Goal: Task Accomplishment & Management: Use online tool/utility

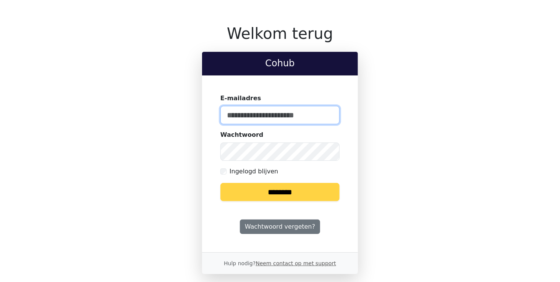
type input "**********"
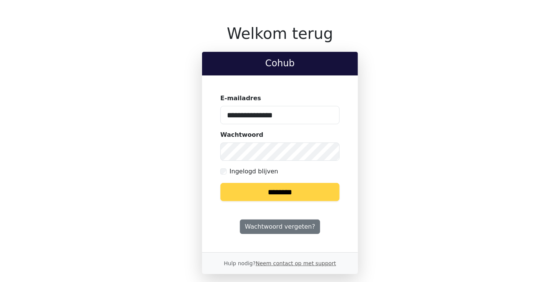
click at [275, 190] on input "********" at bounding box center [279, 192] width 119 height 18
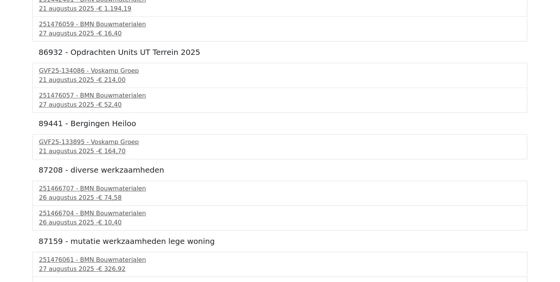
scroll to position [1211, 0]
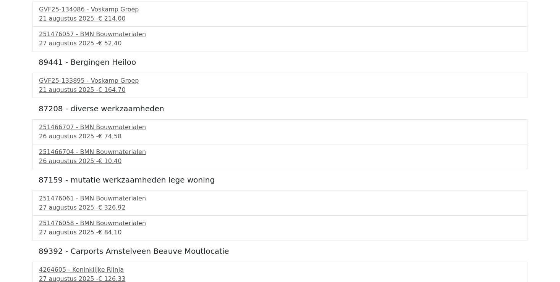
click at [84, 228] on div "[DATE] - € 84,10" at bounding box center [280, 232] width 482 height 9
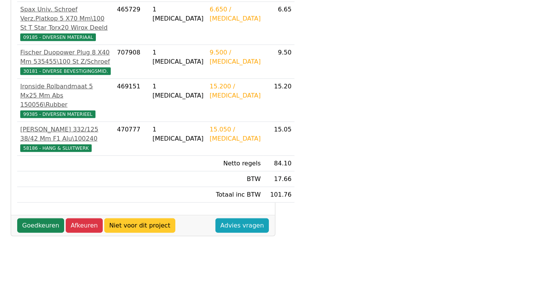
scroll to position [267, 0]
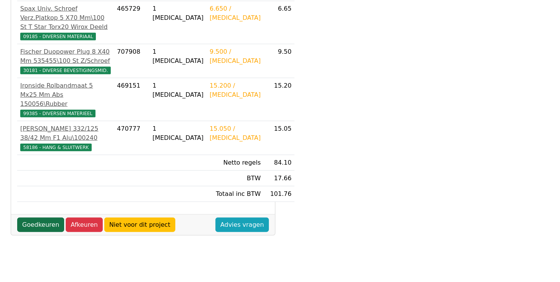
click at [46, 218] on link "Goedkeuren" at bounding box center [40, 225] width 47 height 15
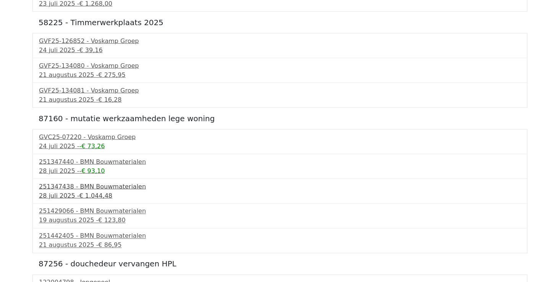
scroll to position [496, 0]
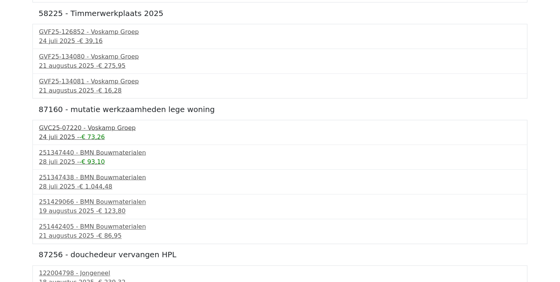
click at [84, 134] on span "-€ 73,26" at bounding box center [92, 137] width 26 height 7
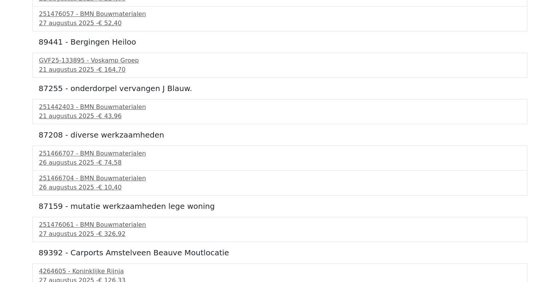
scroll to position [1186, 0]
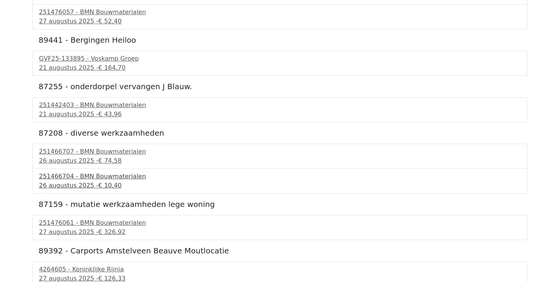
click at [86, 177] on div "251466704 - BMN Bouwmaterialen" at bounding box center [280, 176] width 482 height 9
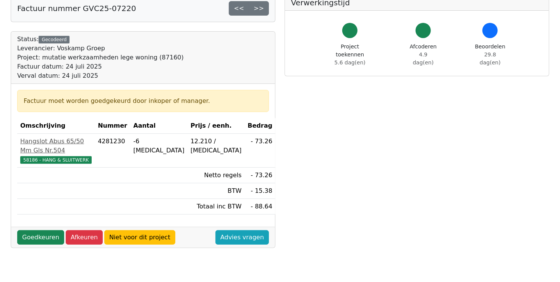
scroll to position [115, 0]
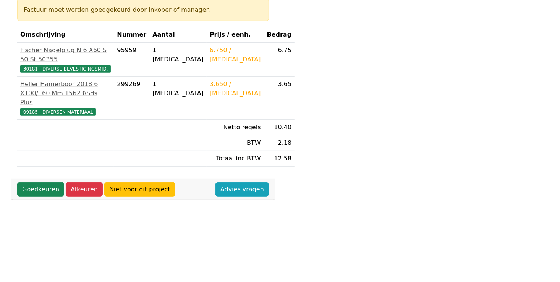
scroll to position [153, 0]
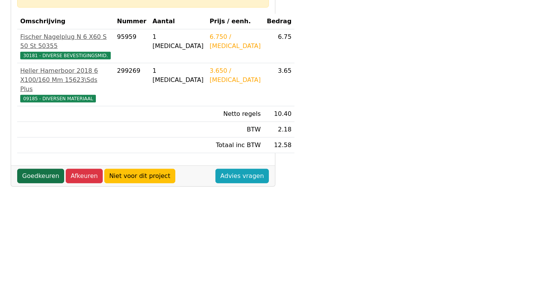
click at [37, 184] on link "Goedkeuren" at bounding box center [40, 176] width 47 height 15
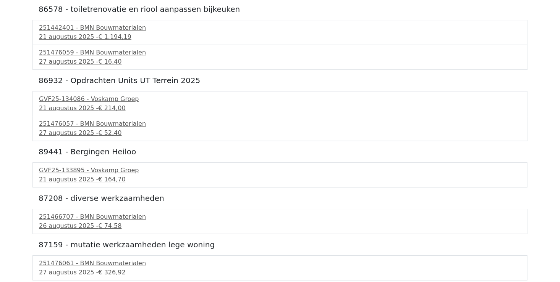
scroll to position [1161, 0]
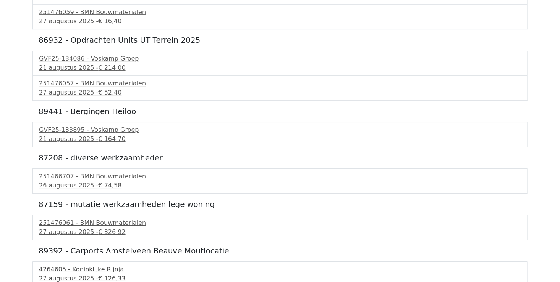
click at [102, 275] on span "€ 126,33" at bounding box center [111, 278] width 27 height 7
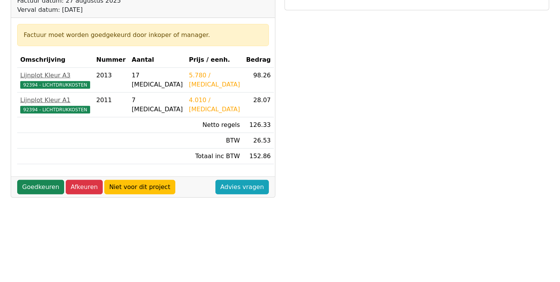
scroll to position [115, 0]
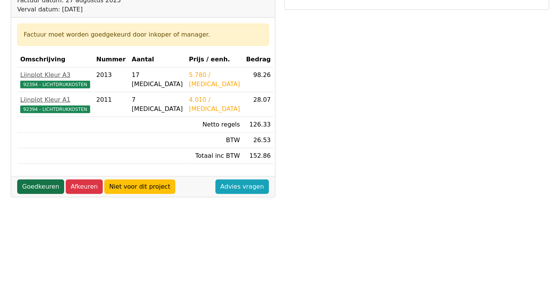
click at [26, 187] on link "Goedkeuren" at bounding box center [40, 187] width 47 height 15
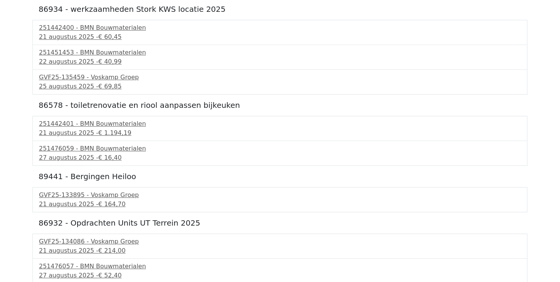
scroll to position [1115, 0]
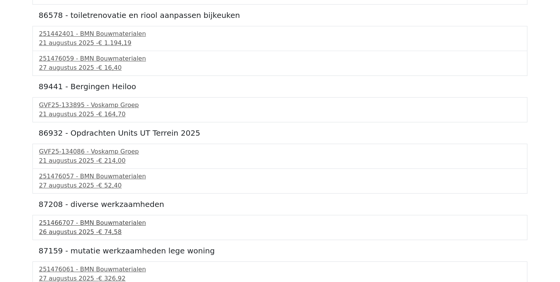
click at [94, 228] on div "26 augustus 2025 - € 74,58" at bounding box center [280, 232] width 482 height 9
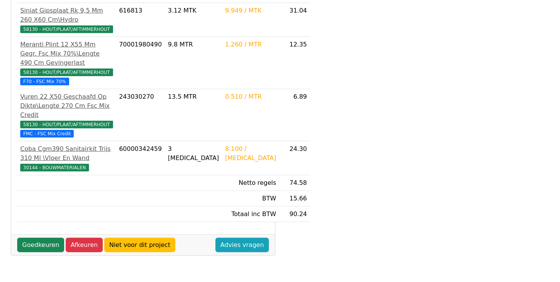
scroll to position [191, 0]
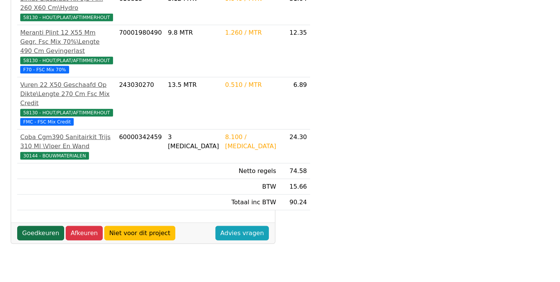
click at [38, 241] on link "Goedkeuren" at bounding box center [40, 233] width 47 height 15
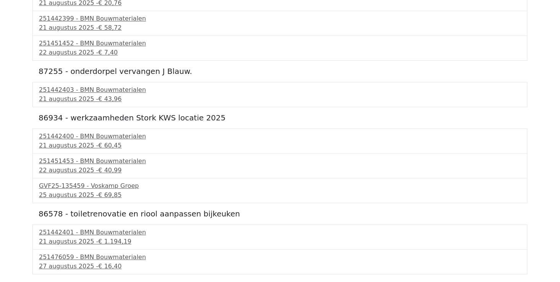
scroll to position [1069, 0]
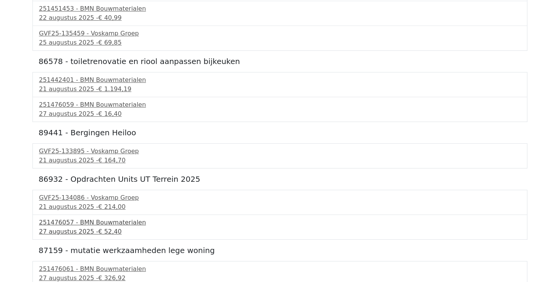
click at [103, 228] on span "€ 52,40" at bounding box center [109, 231] width 23 height 7
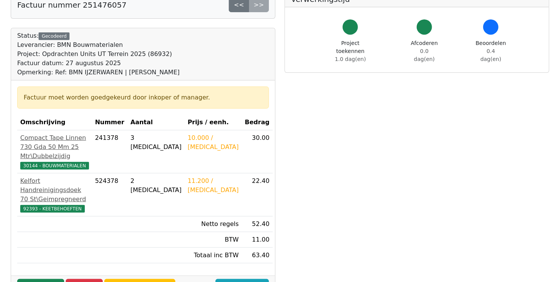
scroll to position [153, 0]
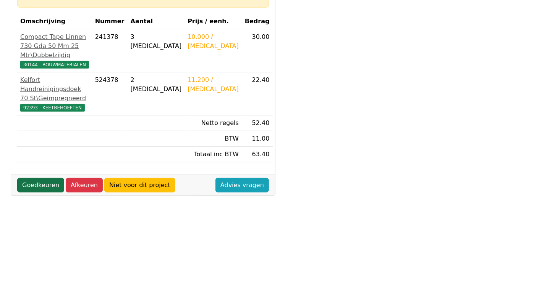
click at [40, 193] on link "Goedkeuren" at bounding box center [40, 185] width 47 height 15
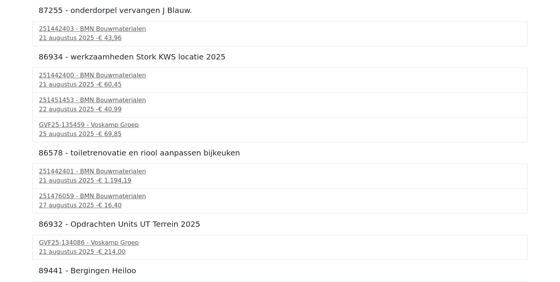
scroll to position [992, 0]
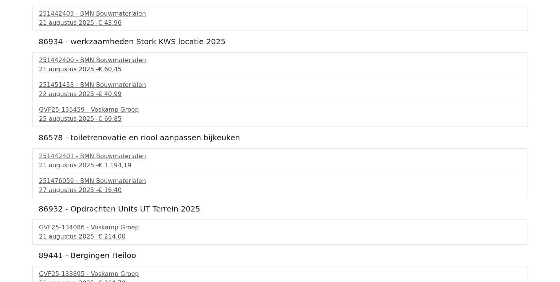
click at [65, 60] on div "251442400 - BMN Bouwmaterialen" at bounding box center [280, 60] width 482 height 9
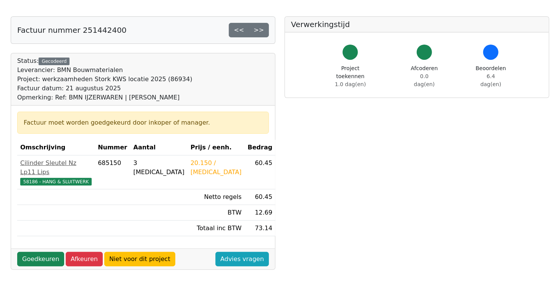
scroll to position [115, 0]
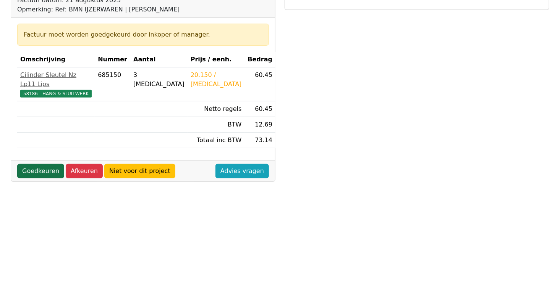
click at [39, 164] on link "Goedkeuren" at bounding box center [40, 171] width 47 height 15
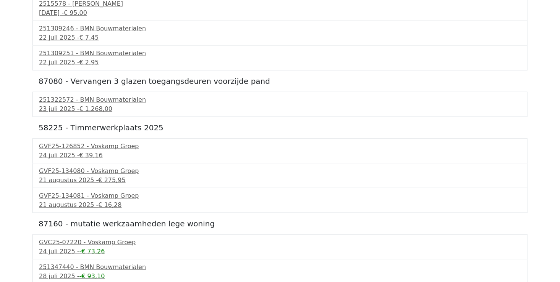
scroll to position [534, 0]
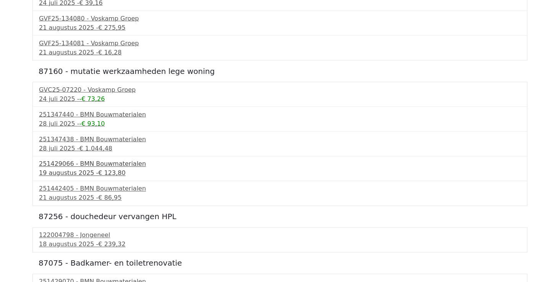
click at [49, 170] on div "19 augustus 2025 - € 123,80" at bounding box center [280, 173] width 482 height 9
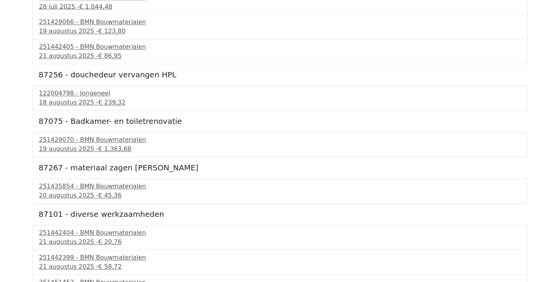
scroll to position [725, 0]
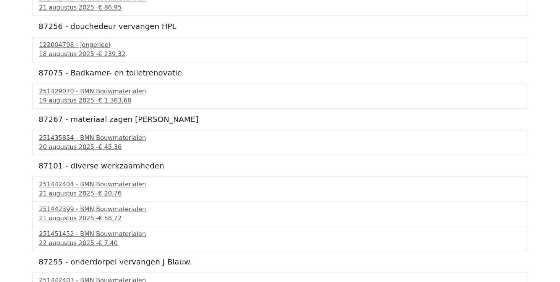
click at [98, 144] on span "€ 45,36" at bounding box center [109, 147] width 23 height 7
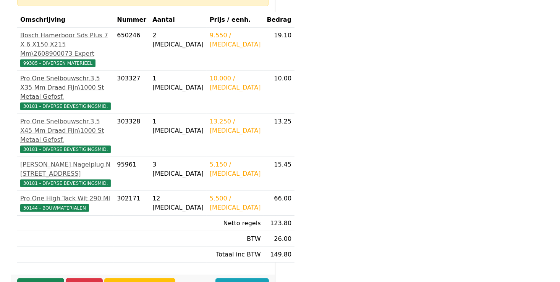
scroll to position [153, 0]
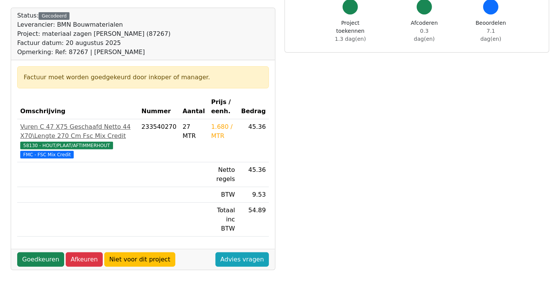
scroll to position [76, 0]
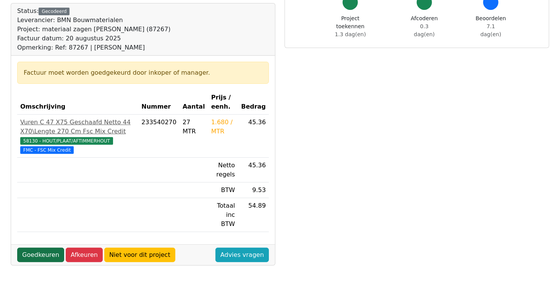
click at [38, 248] on link "Goedkeuren" at bounding box center [40, 255] width 47 height 15
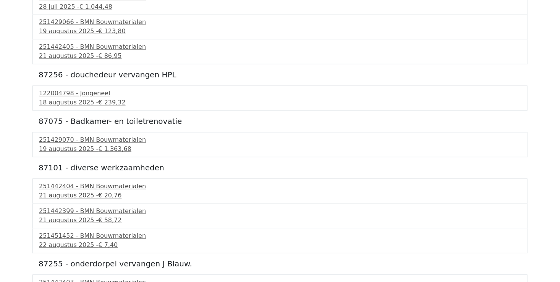
scroll to position [687, 0]
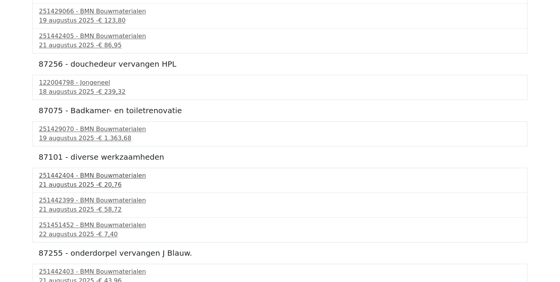
click at [66, 181] on div "[DATE] - € 20,76" at bounding box center [280, 185] width 482 height 9
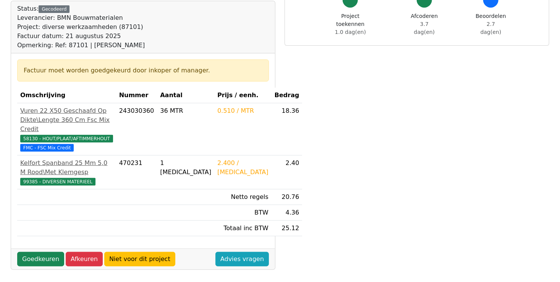
scroll to position [153, 0]
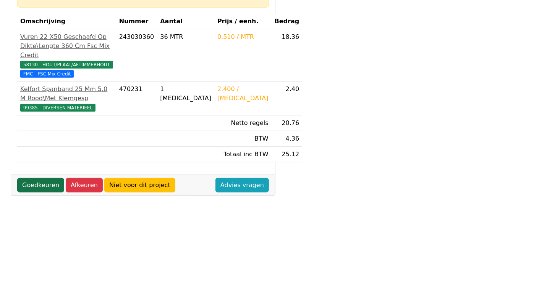
click at [35, 193] on link "Goedkeuren" at bounding box center [40, 185] width 47 height 15
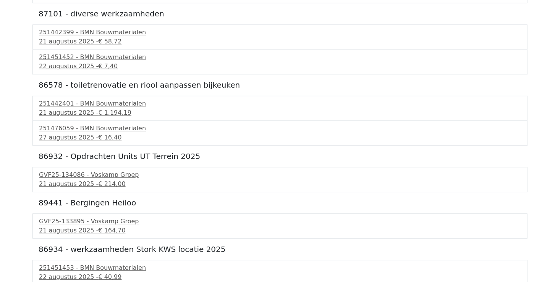
scroll to position [878, 0]
click at [74, 56] on div "251451452 - BMN Bouwmaterialen" at bounding box center [280, 56] width 482 height 9
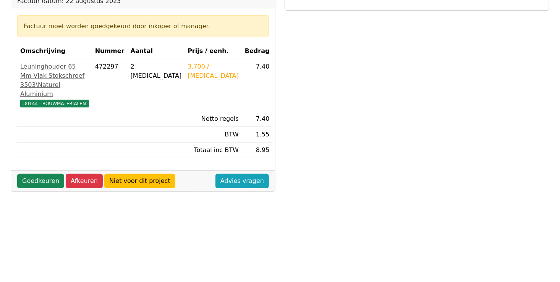
scroll to position [115, 0]
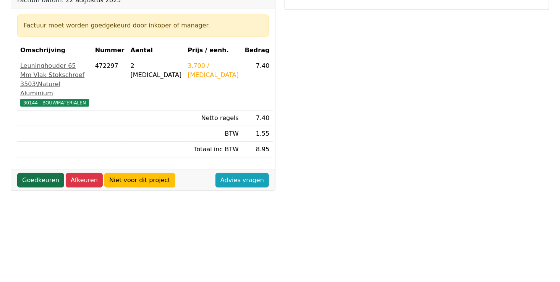
click at [32, 188] on link "Goedkeuren" at bounding box center [40, 180] width 47 height 15
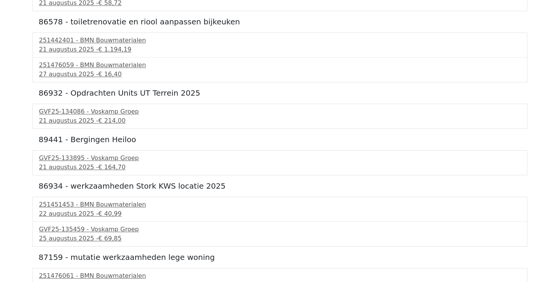
scroll to position [923, 0]
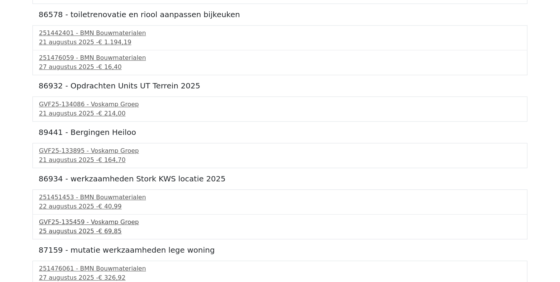
click at [98, 228] on span "€ 69,85" at bounding box center [109, 231] width 23 height 7
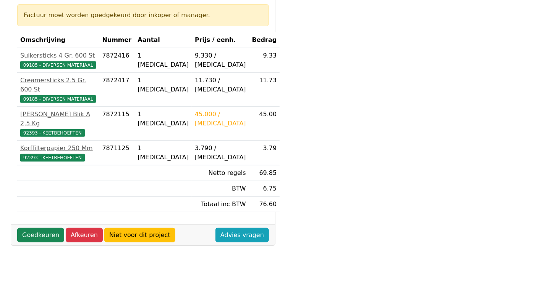
scroll to position [153, 0]
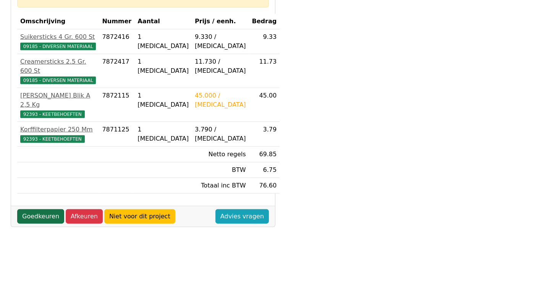
click at [37, 210] on link "Goedkeuren" at bounding box center [40, 217] width 47 height 15
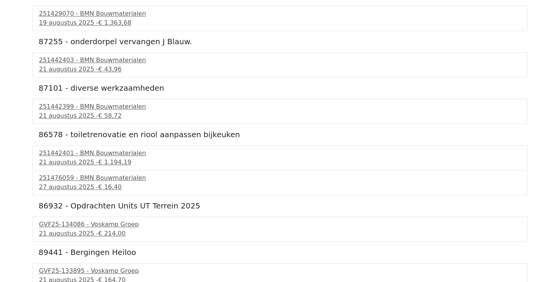
scroll to position [898, 0]
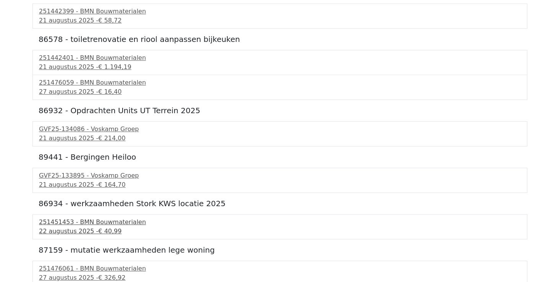
click at [67, 223] on div "251451453 - BMN Bouwmaterialen" at bounding box center [280, 222] width 482 height 9
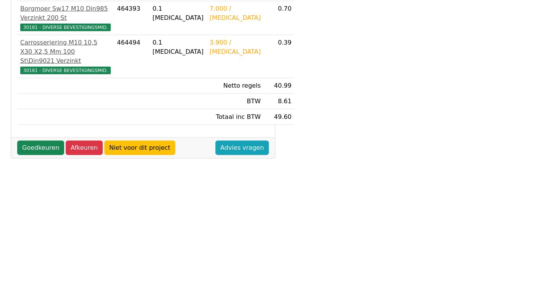
scroll to position [207, 0]
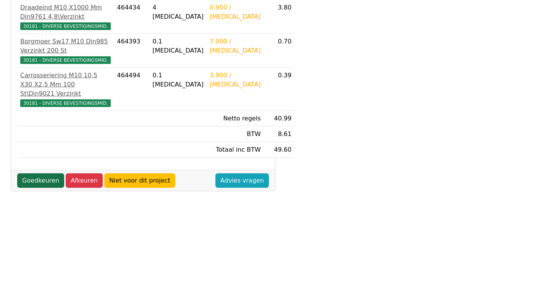
click at [35, 188] on link "Goedkeuren" at bounding box center [40, 181] width 47 height 15
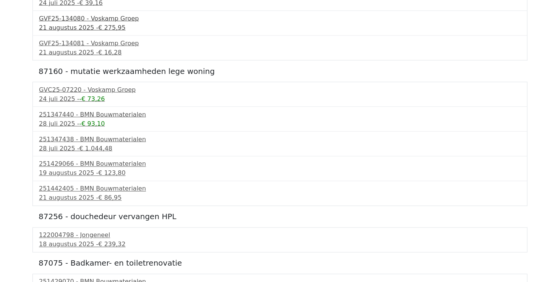
scroll to position [687, 0]
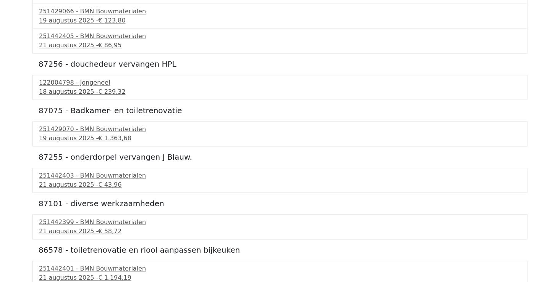
click at [54, 88] on div "[DATE] - € 239,32" at bounding box center [280, 92] width 482 height 9
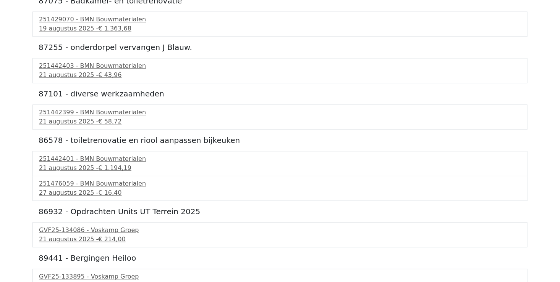
scroll to position [802, 0]
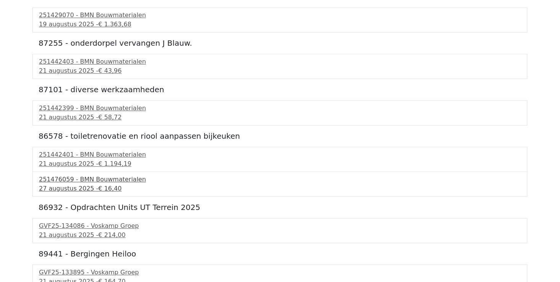
click at [91, 185] on div "[DATE] - € 16,40" at bounding box center [280, 188] width 482 height 9
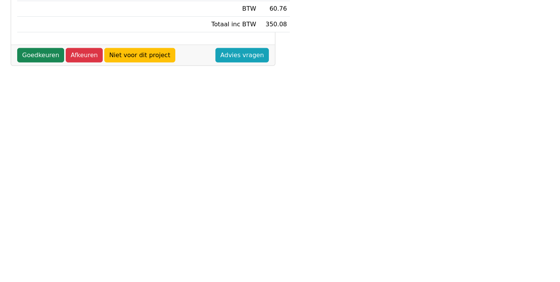
scroll to position [283, 0]
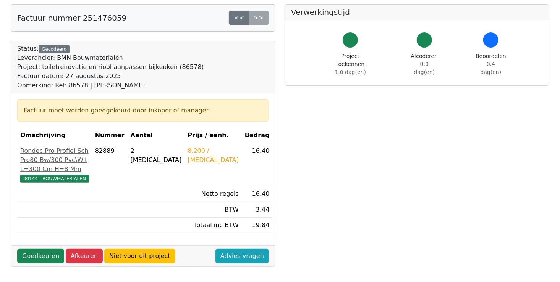
scroll to position [115, 0]
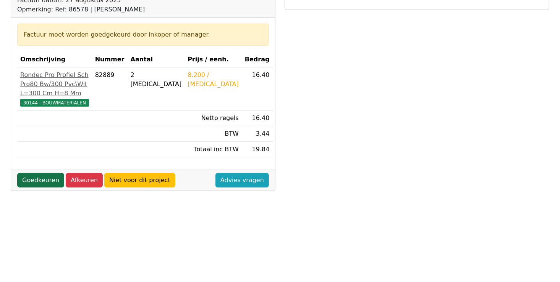
click at [41, 188] on link "Goedkeuren" at bounding box center [40, 180] width 47 height 15
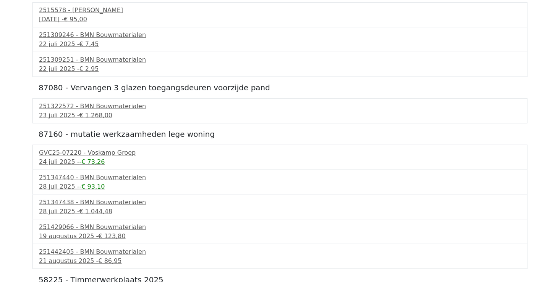
scroll to position [458, 0]
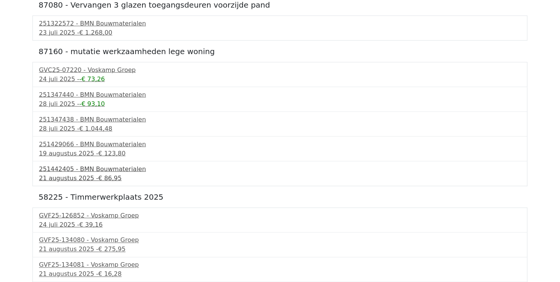
click at [68, 174] on div "[DATE] - € 86,95" at bounding box center [280, 178] width 482 height 9
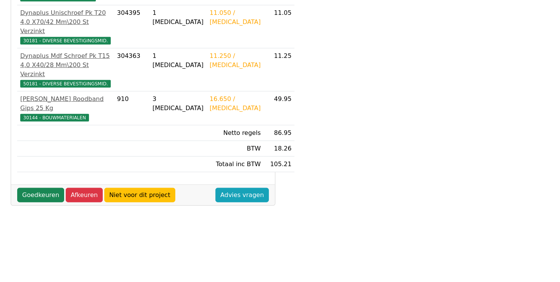
scroll to position [229, 0]
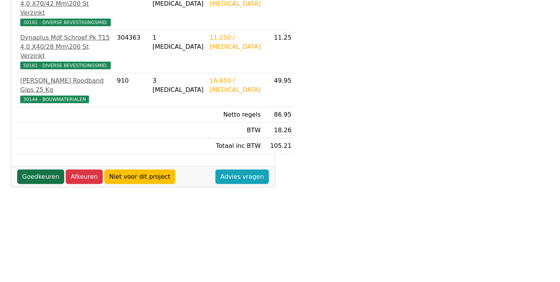
click at [46, 174] on link "Goedkeuren" at bounding box center [40, 177] width 47 height 15
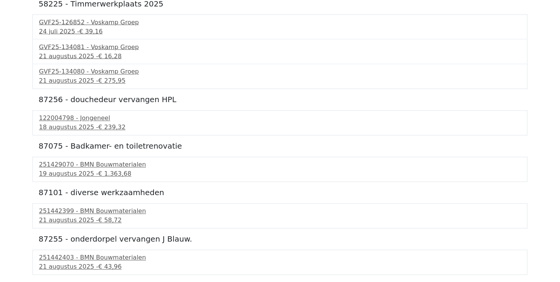
scroll to position [649, 0]
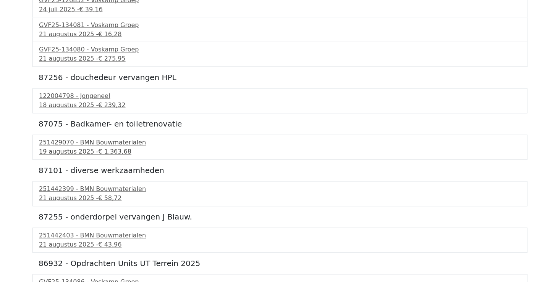
click at [106, 150] on span "€ 1.363,68" at bounding box center [114, 151] width 33 height 7
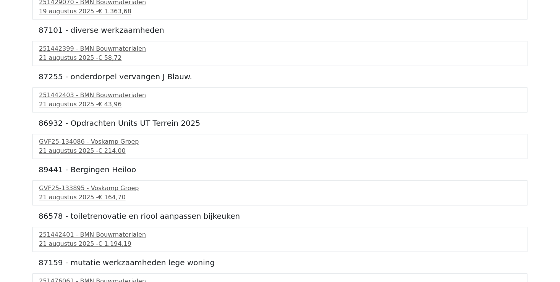
scroll to position [802, 0]
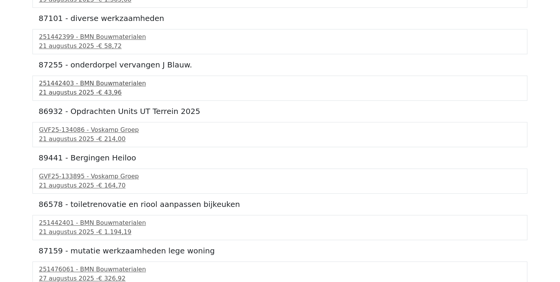
click at [78, 88] on div "21 augustus 2025 - € 43,96" at bounding box center [280, 92] width 482 height 9
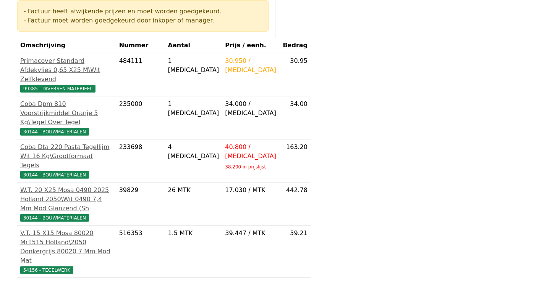
scroll to position [153, 0]
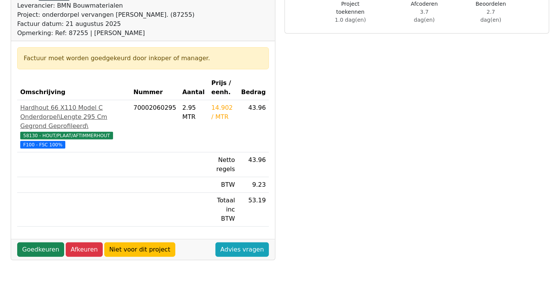
scroll to position [115, 0]
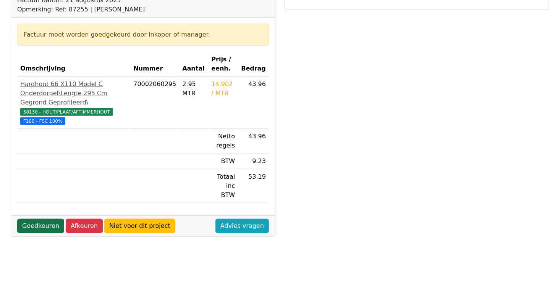
click at [42, 219] on link "Goedkeuren" at bounding box center [40, 226] width 47 height 15
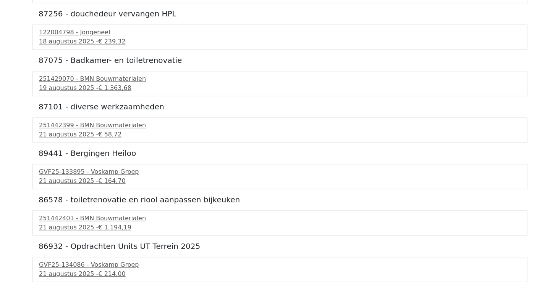
scroll to position [756, 0]
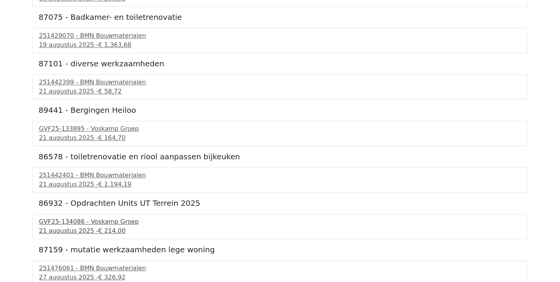
click at [87, 227] on div "21 augustus 2025 - € 214,00" at bounding box center [280, 231] width 482 height 9
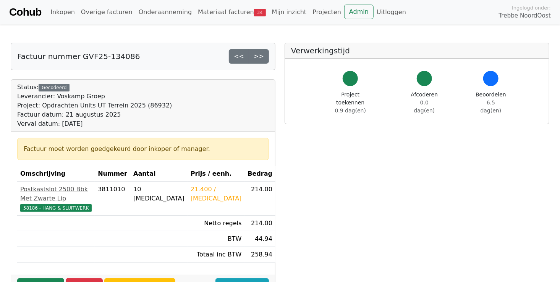
scroll to position [115, 0]
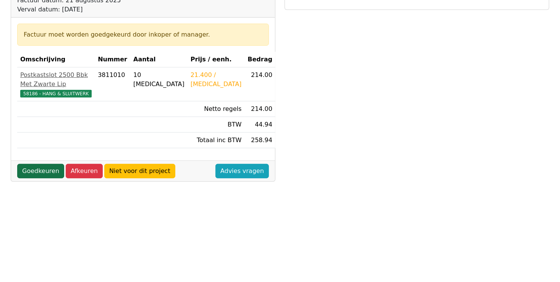
click at [44, 164] on link "Goedkeuren" at bounding box center [40, 171] width 47 height 15
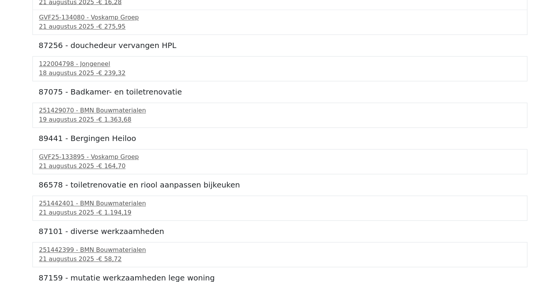
scroll to position [710, 0]
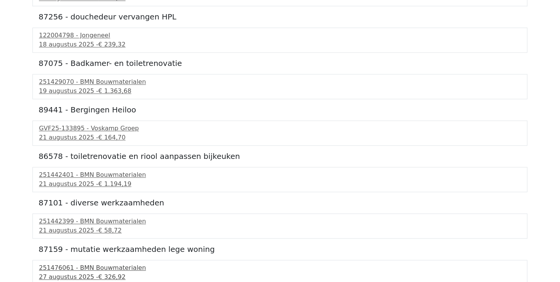
click at [111, 274] on span "€ 326,92" at bounding box center [111, 277] width 27 height 7
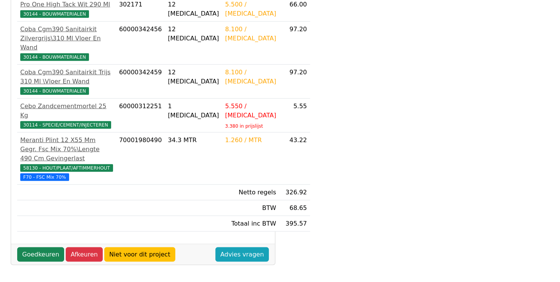
scroll to position [315, 0]
click at [39, 253] on link "Goedkeuren" at bounding box center [40, 255] width 47 height 15
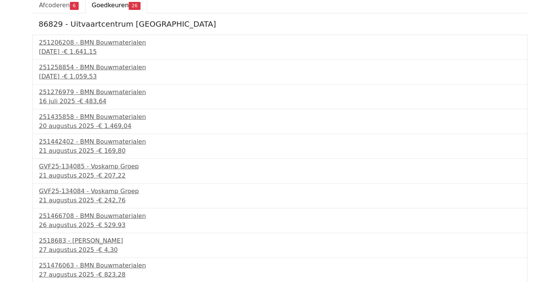
scroll to position [115, 0]
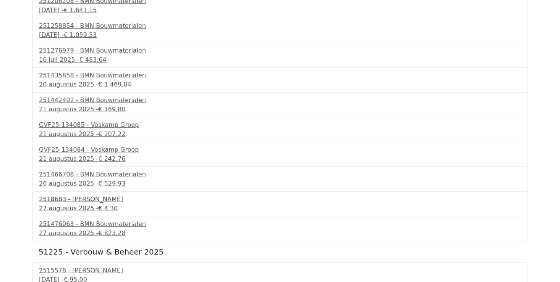
click at [98, 208] on span "€ 4,30" at bounding box center [107, 208] width 19 height 7
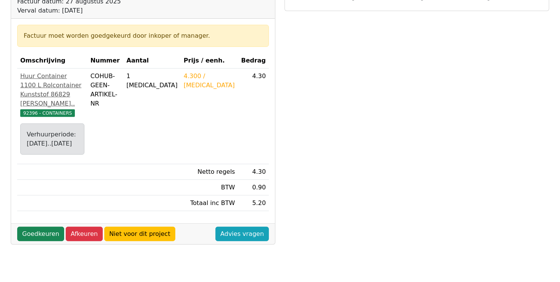
scroll to position [115, 0]
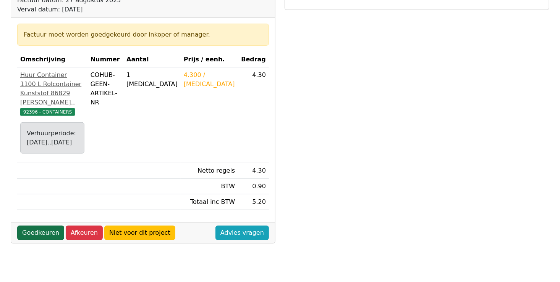
click at [37, 239] on link "Goedkeuren" at bounding box center [40, 233] width 47 height 15
click at [46, 240] on link "Goedkeuren" at bounding box center [40, 233] width 47 height 15
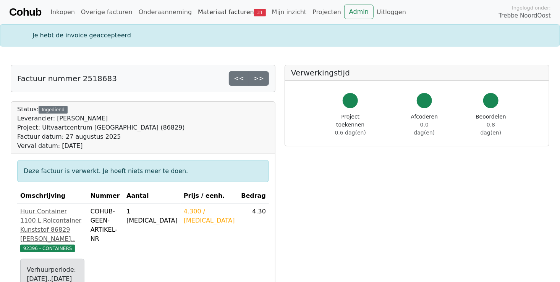
click at [207, 12] on link "Materiaal facturen 31" at bounding box center [232, 12] width 74 height 15
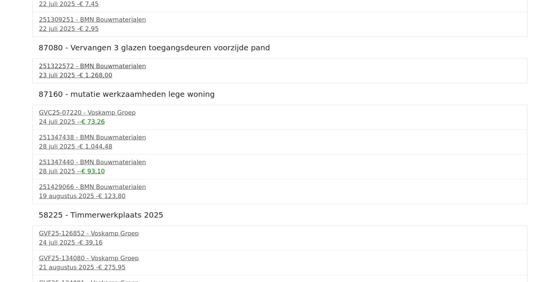
scroll to position [382, 0]
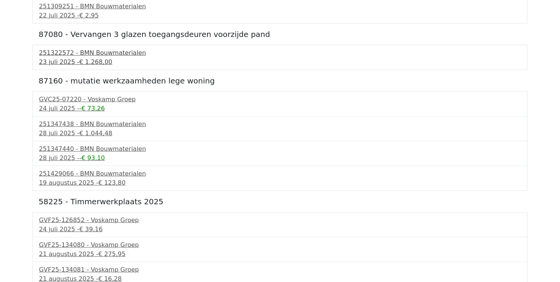
click at [90, 58] on span "€ 1.268,00" at bounding box center [95, 61] width 33 height 7
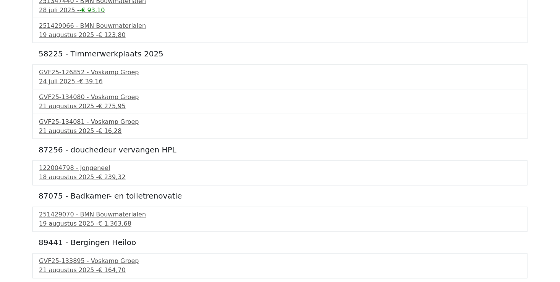
scroll to position [534, 0]
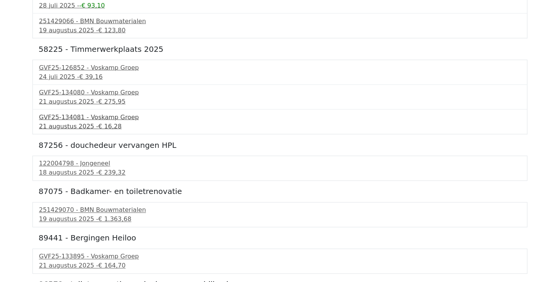
click at [82, 122] on div "21 augustus 2025 - € 16,28" at bounding box center [280, 126] width 482 height 9
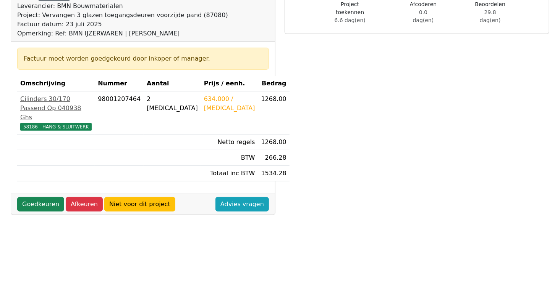
scroll to position [115, 0]
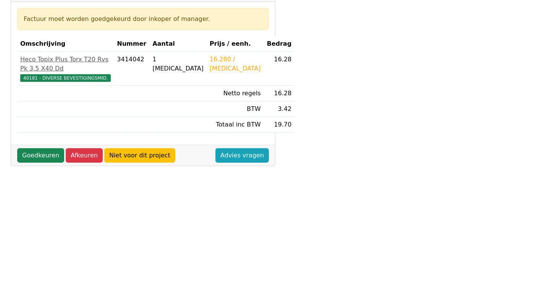
scroll to position [153, 0]
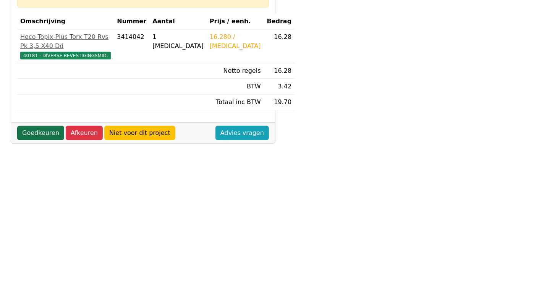
click at [37, 126] on link "Goedkeuren" at bounding box center [40, 133] width 47 height 15
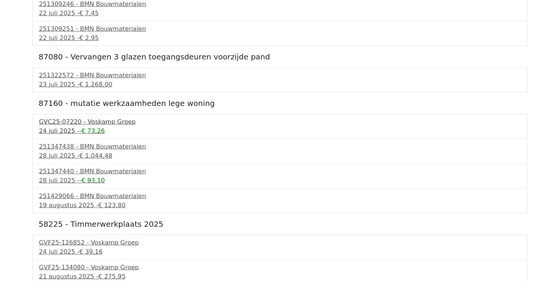
scroll to position [420, 0]
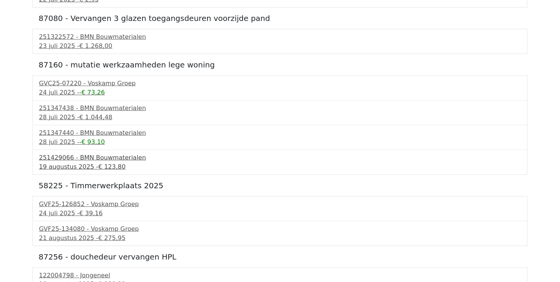
click at [103, 164] on span "€ 123,80" at bounding box center [111, 166] width 27 height 7
click at [63, 212] on div "24 juli 2025 - € 39,16" at bounding box center [280, 213] width 482 height 9
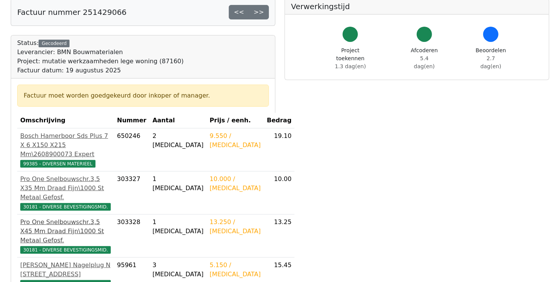
scroll to position [153, 0]
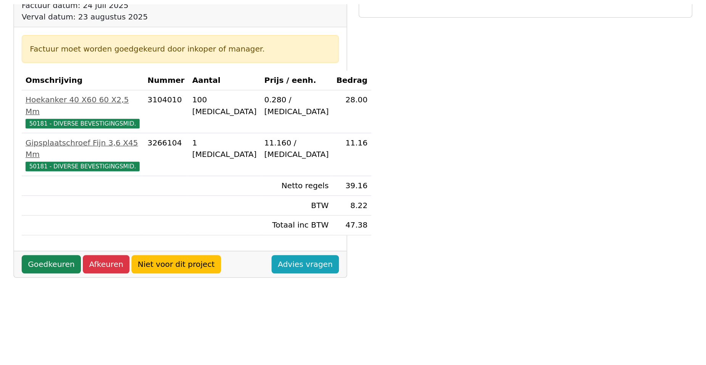
scroll to position [115, 0]
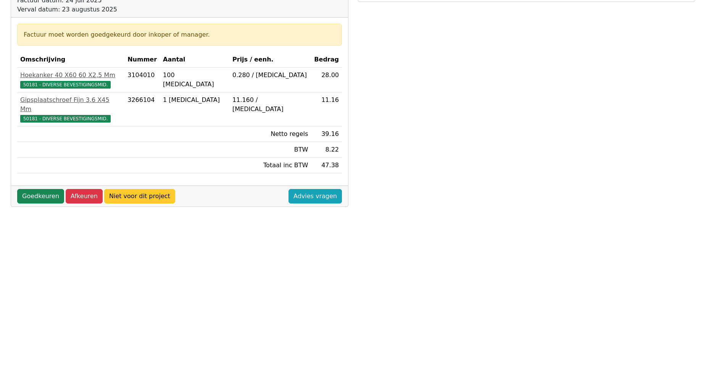
click at [147, 189] on link "Niet voor dit project" at bounding box center [139, 196] width 71 height 15
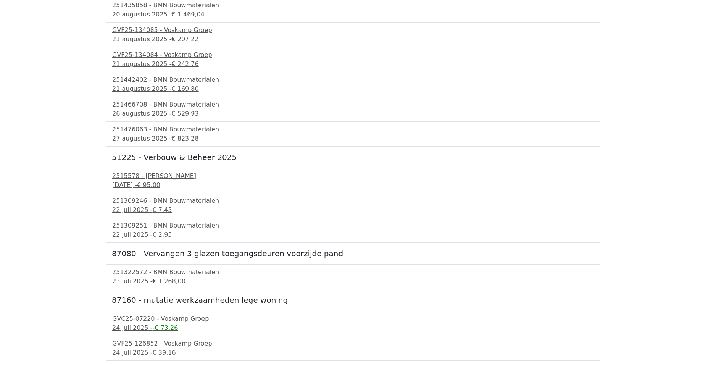
scroll to position [191, 0]
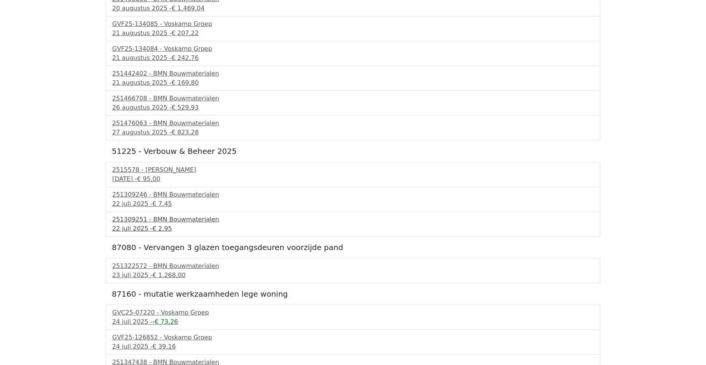
click at [141, 225] on div "22 juli 2025 - € 2,95" at bounding box center [353, 228] width 482 height 9
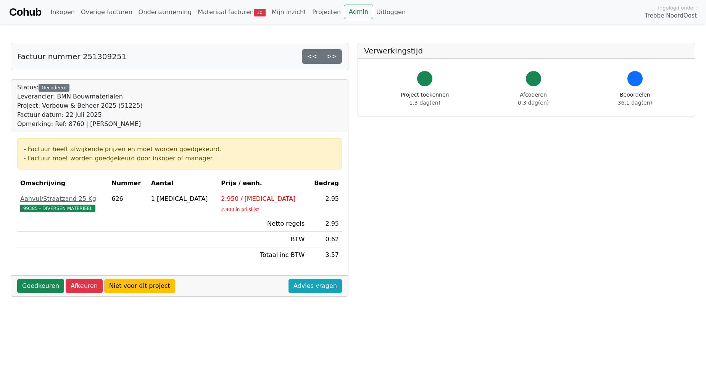
scroll to position [38, 0]
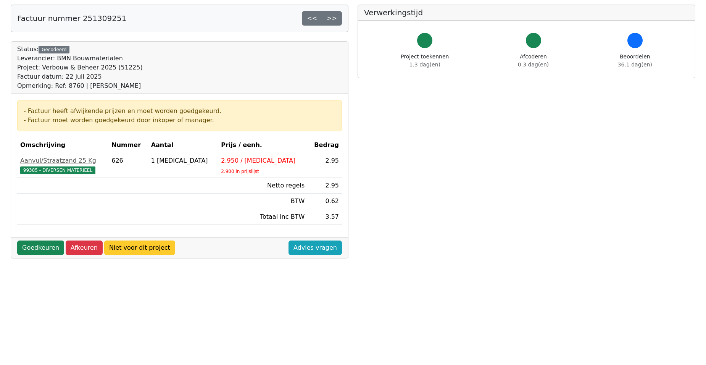
click at [148, 250] on link "Niet voor dit project" at bounding box center [139, 247] width 71 height 15
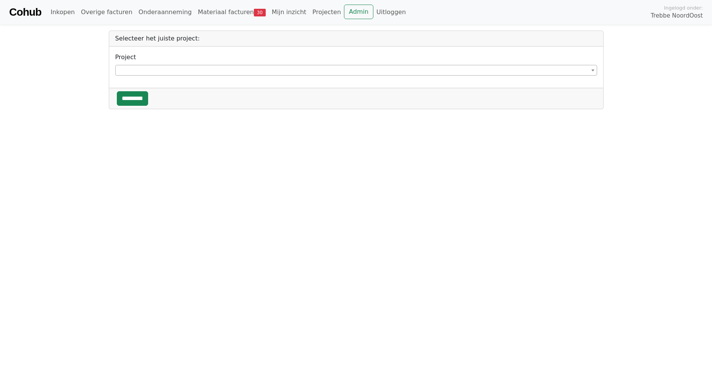
click at [158, 69] on span at bounding box center [356, 70] width 482 height 11
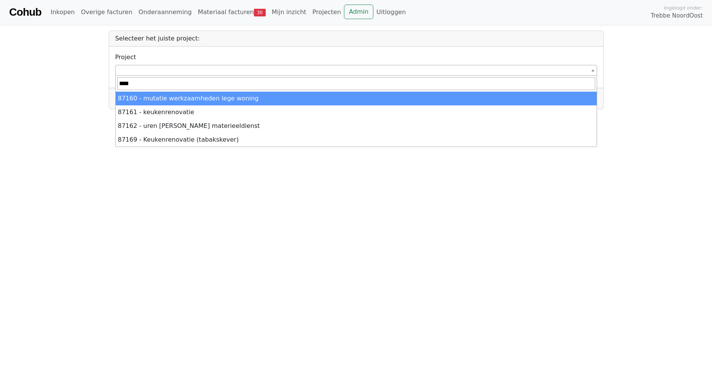
type input "*****"
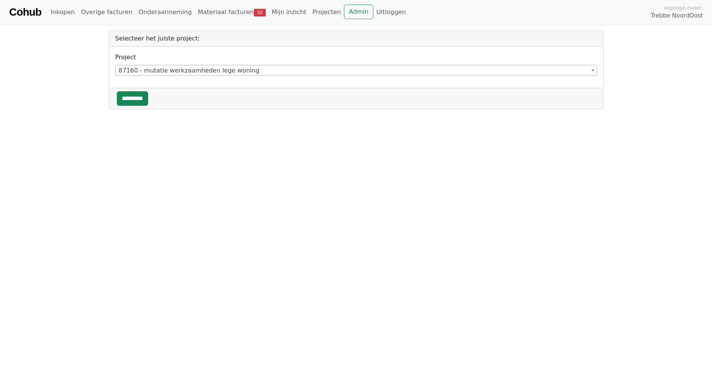
select select "******"
click at [132, 96] on input "*********" at bounding box center [132, 98] width 31 height 15
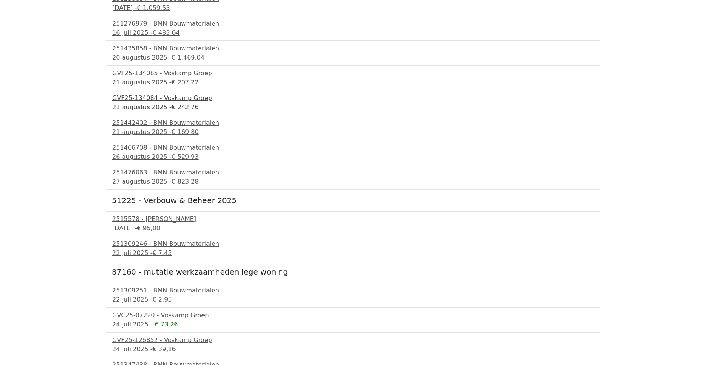
scroll to position [153, 0]
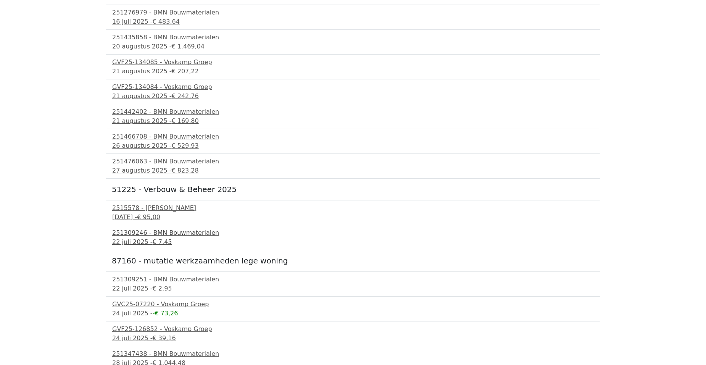
click at [153, 240] on span "€ 7,45" at bounding box center [162, 241] width 19 height 7
click at [155, 215] on span "€ 95,00" at bounding box center [148, 216] width 23 height 7
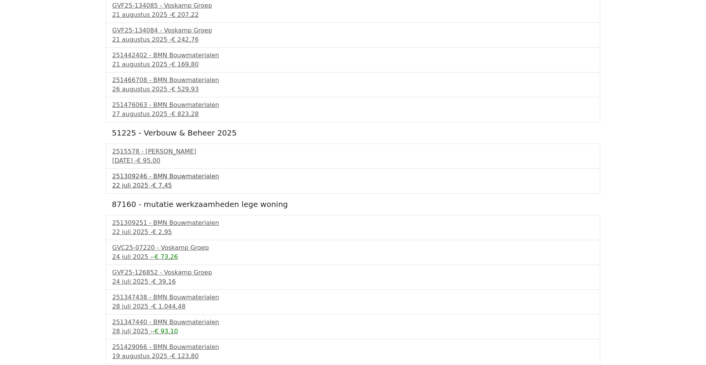
scroll to position [267, 0]
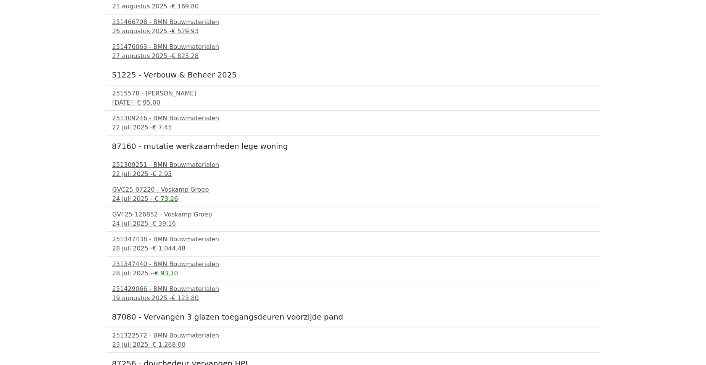
click at [125, 167] on div "251309251 - BMN Bouwmaterialen" at bounding box center [353, 164] width 482 height 9
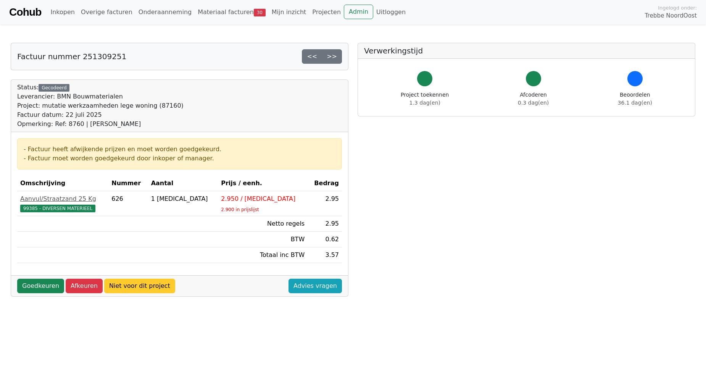
click at [146, 288] on link "Niet voor dit project" at bounding box center [139, 286] width 71 height 15
click at [38, 283] on link "Goedkeuren" at bounding box center [40, 286] width 47 height 15
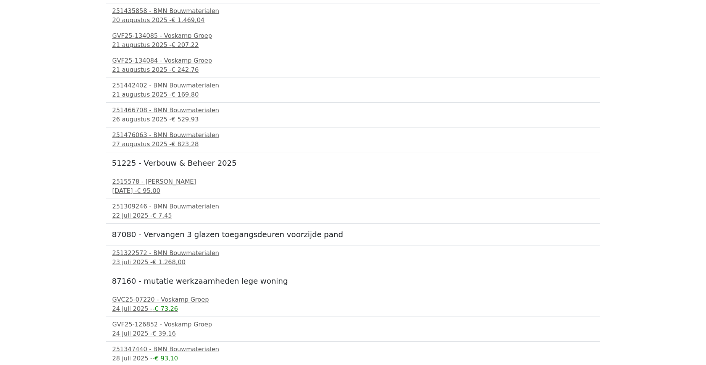
scroll to position [191, 0]
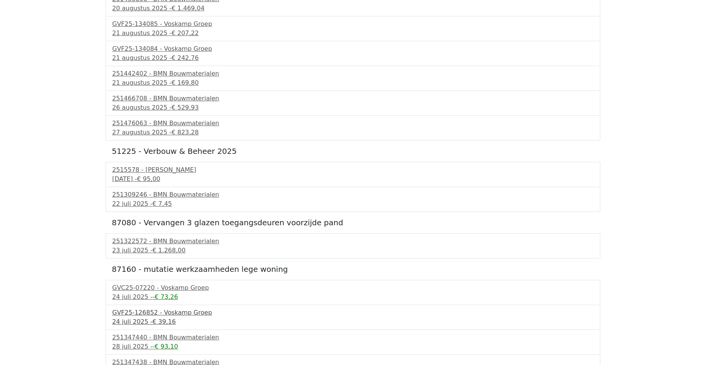
click at [134, 319] on div "24 juli 2025 - € 39,16" at bounding box center [353, 321] width 482 height 9
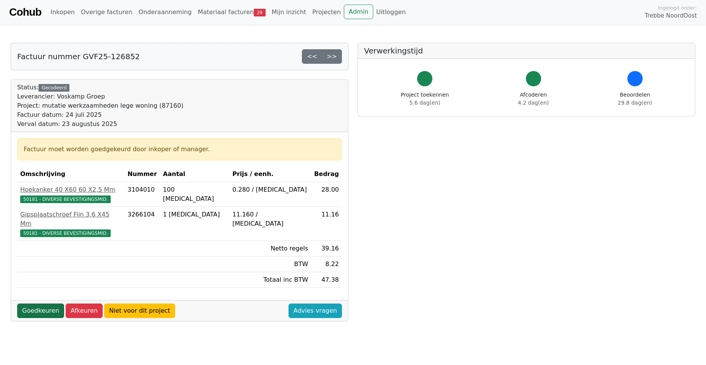
click at [38, 306] on link "Goedkeuren" at bounding box center [40, 310] width 47 height 15
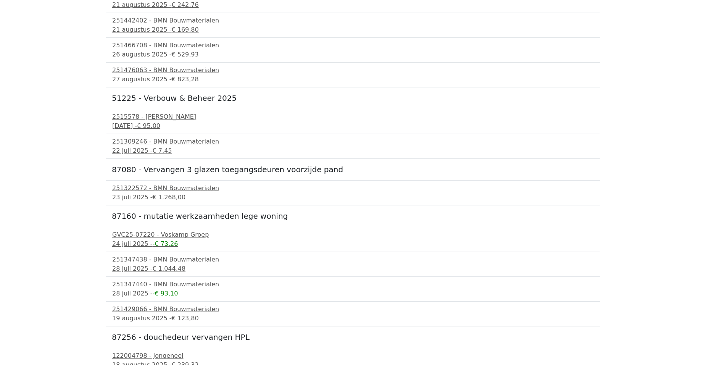
scroll to position [267, 0]
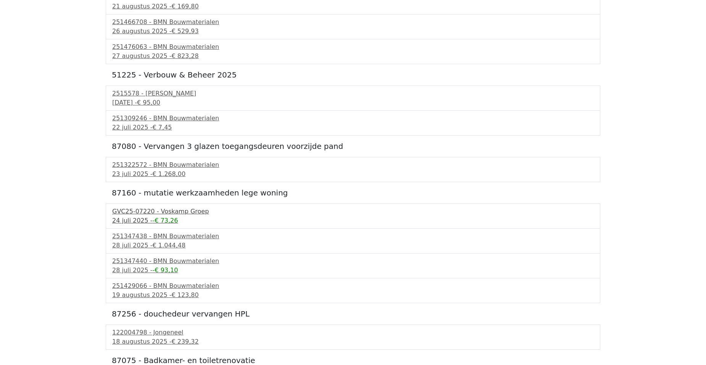
click at [160, 219] on span "-€ 73,26" at bounding box center [166, 220] width 26 height 7
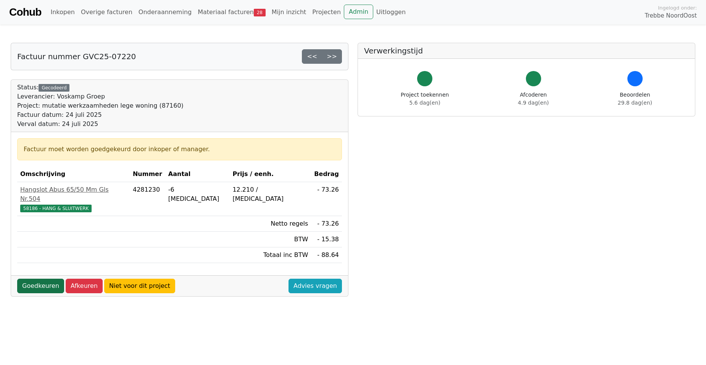
click at [37, 279] on link "Goedkeuren" at bounding box center [40, 286] width 47 height 15
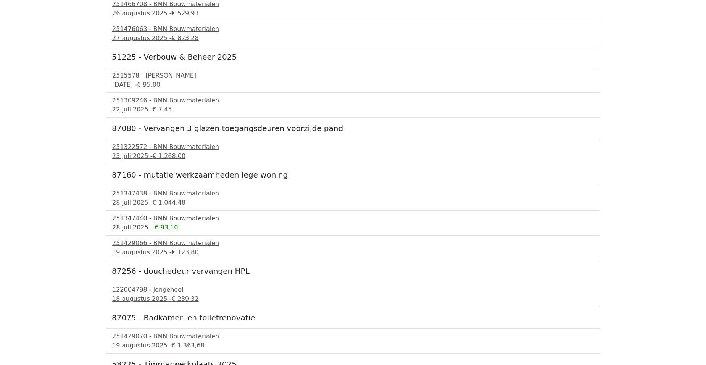
scroll to position [305, 0]
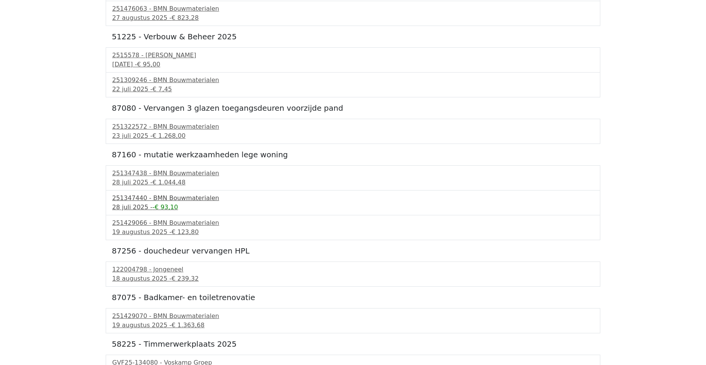
click at [159, 202] on div "251347440 - BMN Bouwmaterialen" at bounding box center [353, 198] width 482 height 9
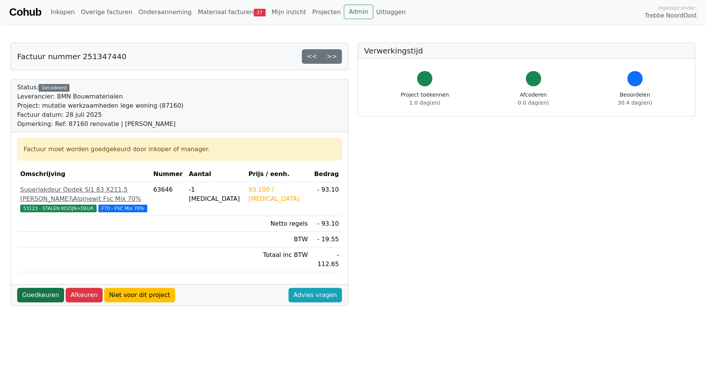
click at [42, 288] on link "Goedkeuren" at bounding box center [40, 295] width 47 height 15
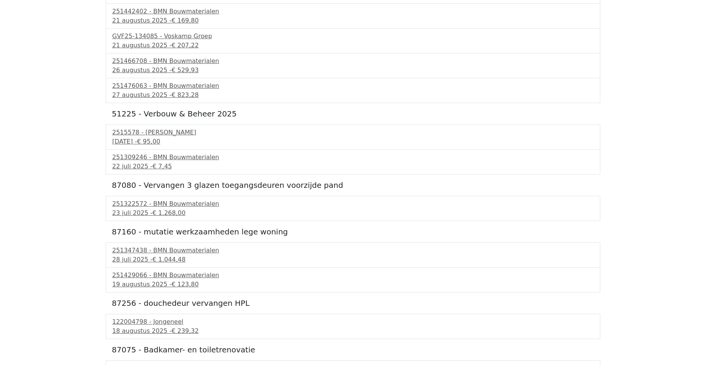
scroll to position [229, 0]
click at [162, 284] on div "19 augustus 2025 - € 123,80" at bounding box center [353, 283] width 482 height 9
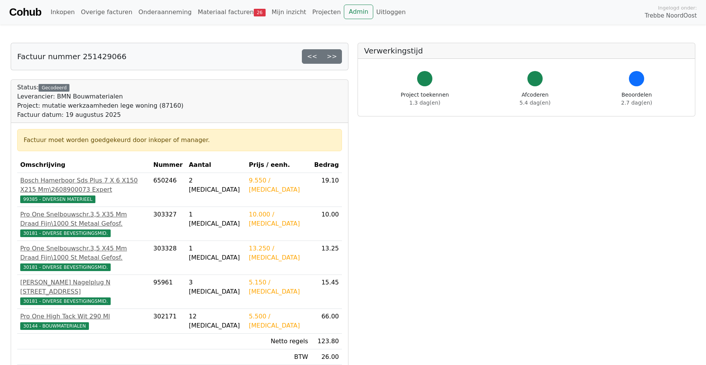
scroll to position [38, 0]
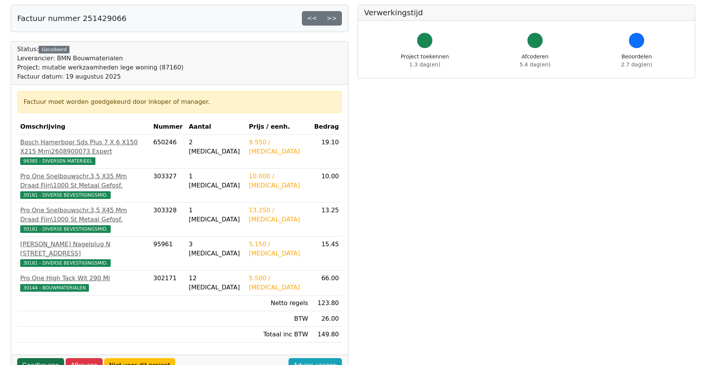
click at [32, 358] on link "Goedkeuren" at bounding box center [40, 365] width 47 height 15
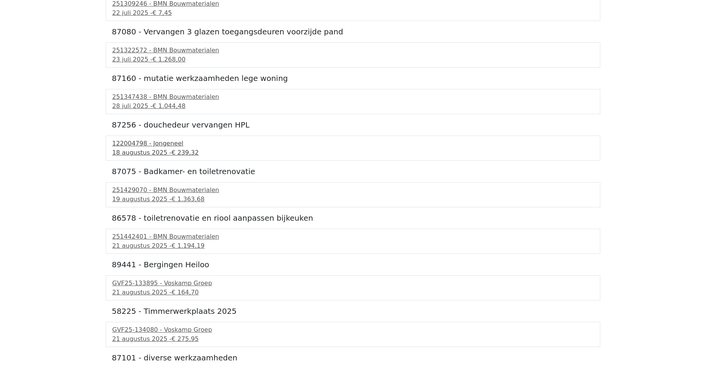
scroll to position [410, 0]
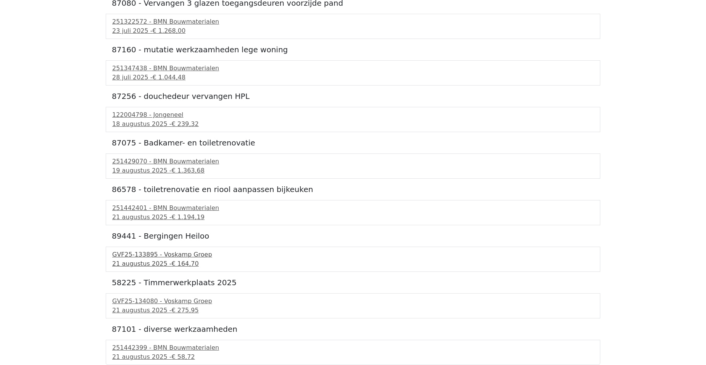
click at [138, 263] on div "21 augustus 2025 - € 164,70" at bounding box center [353, 263] width 482 height 9
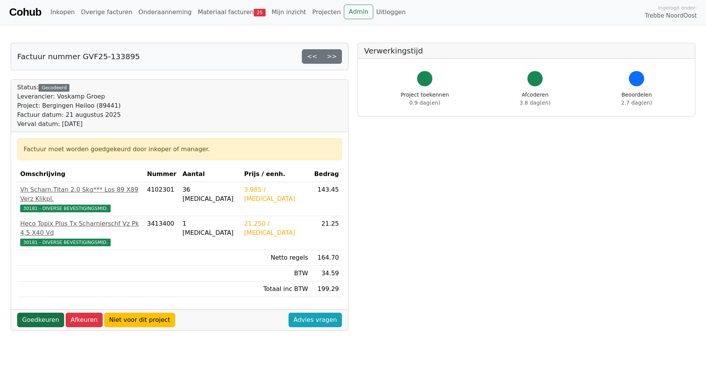
click at [27, 313] on link "Goedkeuren" at bounding box center [40, 320] width 47 height 15
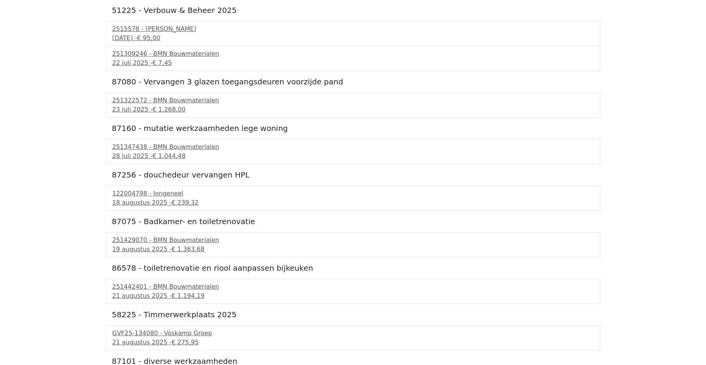
scroll to position [364, 0]
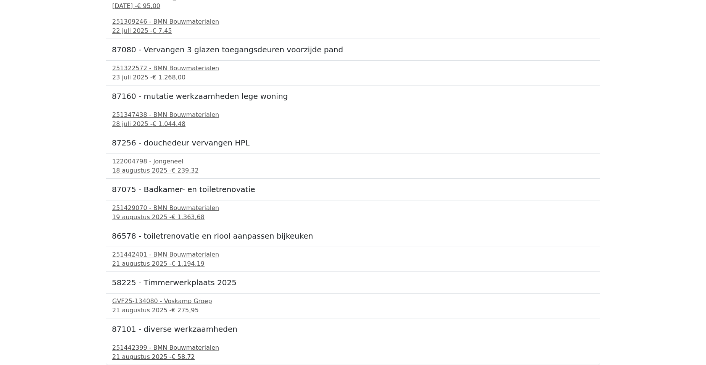
click at [170, 352] on div "21 augustus 2025 - € 58,72" at bounding box center [353, 356] width 482 height 9
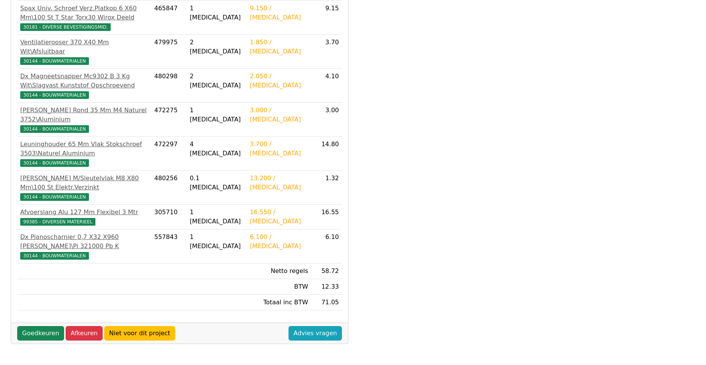
scroll to position [191, 0]
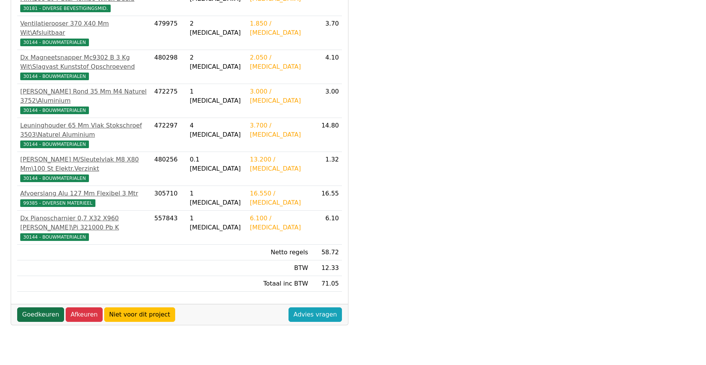
click at [46, 307] on link "Goedkeuren" at bounding box center [40, 314] width 47 height 15
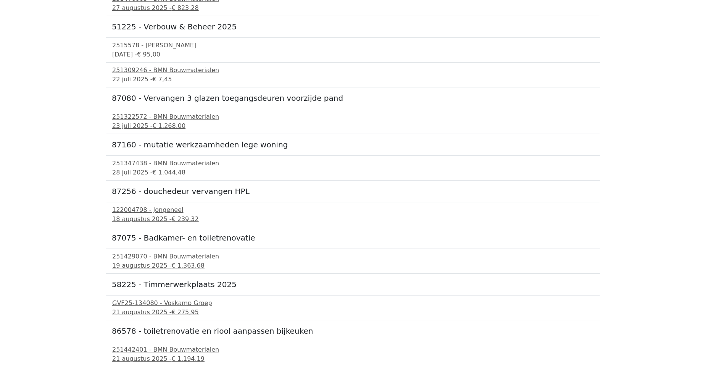
scroll to position [317, 0]
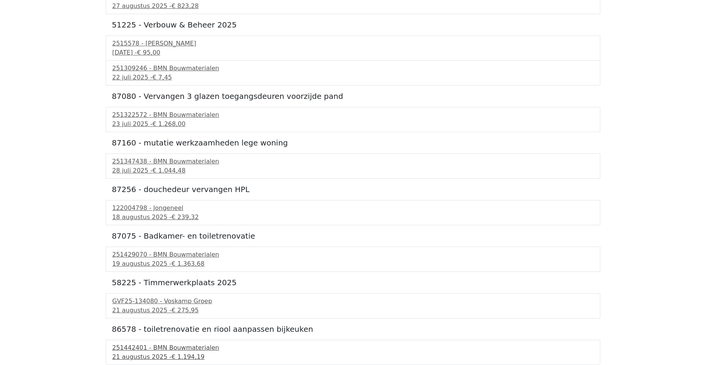
click at [171, 349] on div "251442401 - BMN Bouwmaterialen" at bounding box center [353, 347] width 482 height 9
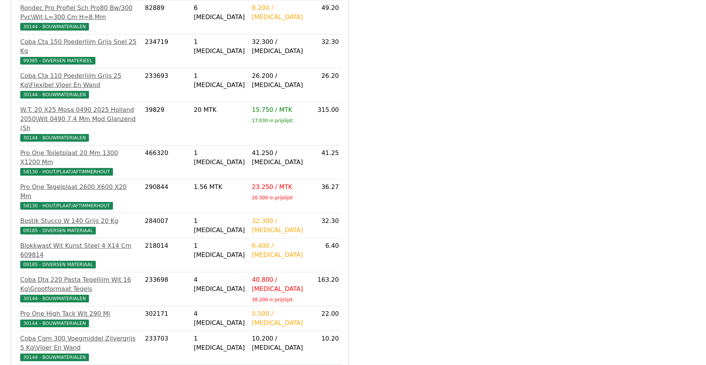
scroll to position [398, 0]
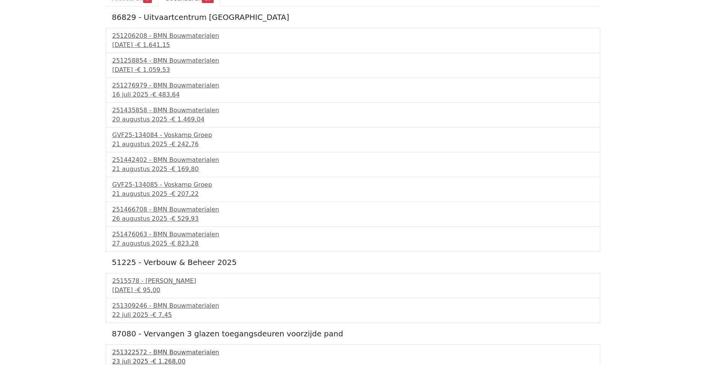
scroll to position [271, 0]
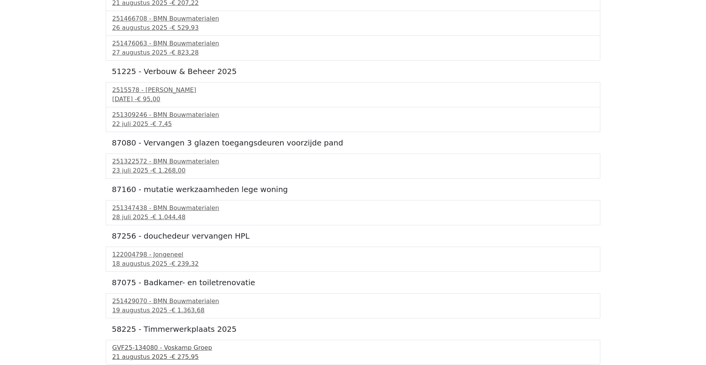
click at [173, 356] on span "€ 275,95" at bounding box center [184, 356] width 27 height 7
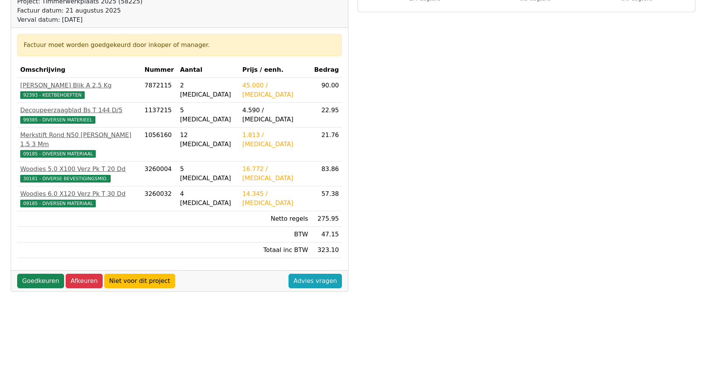
scroll to position [115, 0]
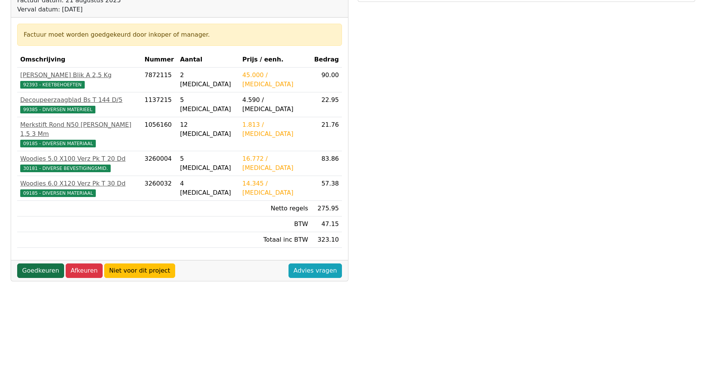
click at [39, 263] on link "Goedkeuren" at bounding box center [40, 270] width 47 height 15
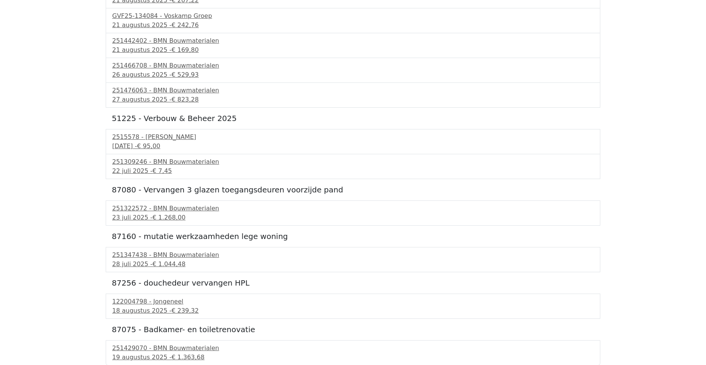
scroll to position [224, 0]
click at [177, 353] on span "€ 1.363,68" at bounding box center [187, 356] width 33 height 7
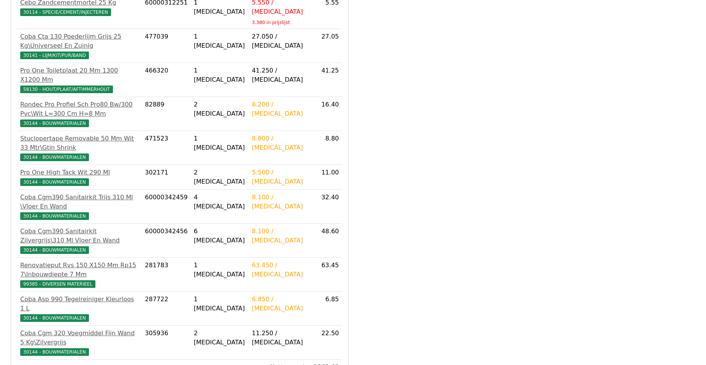
scroll to position [463, 0]
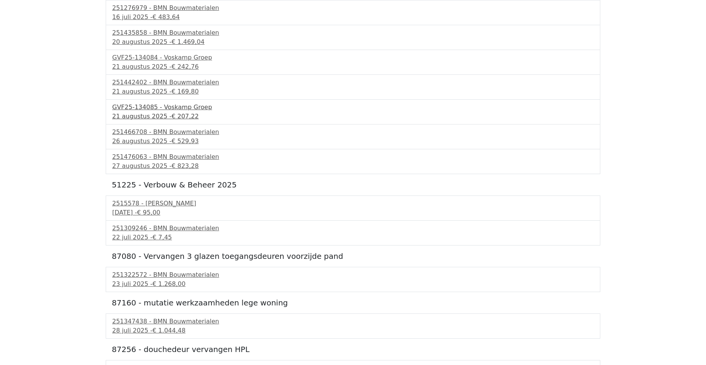
scroll to position [177, 0]
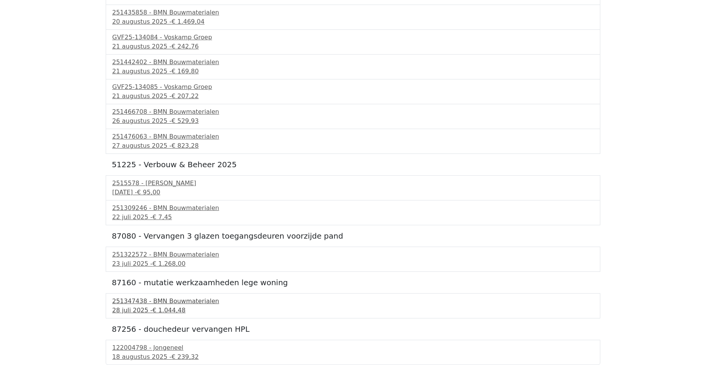
click at [139, 303] on div "251347438 - BMN Bouwmaterialen" at bounding box center [353, 301] width 482 height 9
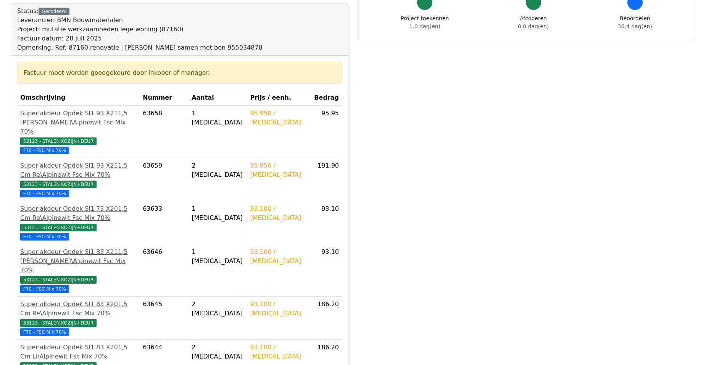
scroll to position [153, 0]
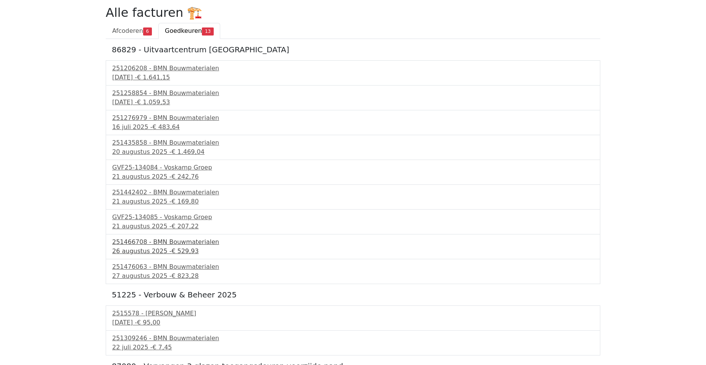
scroll to position [131, 0]
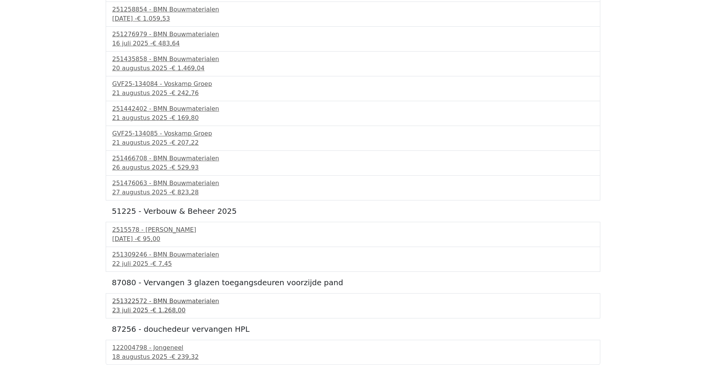
click at [166, 306] on div "[DATE] - € 1.268,00" at bounding box center [353, 310] width 482 height 9
click at [158, 355] on div "[DATE] - € 239,32" at bounding box center [353, 356] width 482 height 9
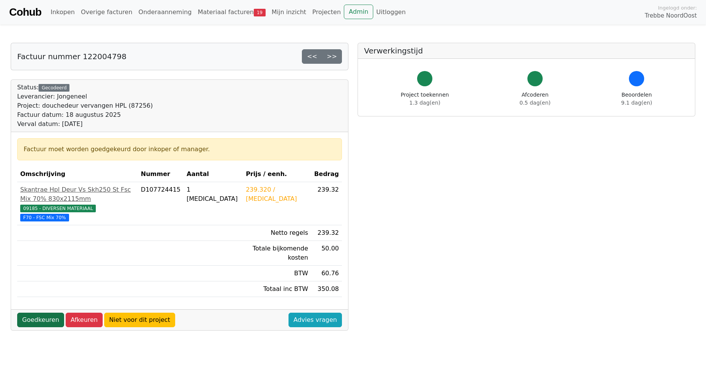
click at [40, 313] on link "Goedkeuren" at bounding box center [40, 320] width 47 height 15
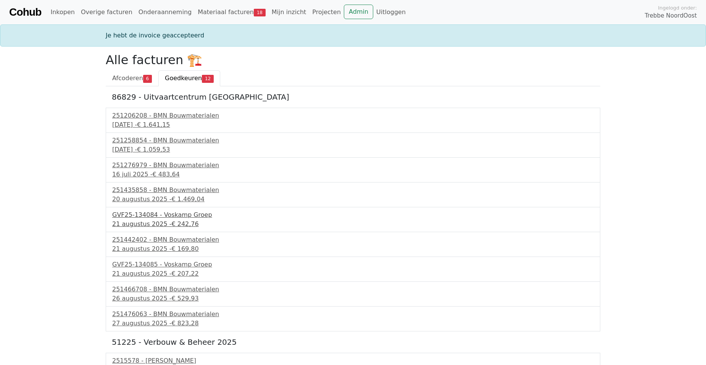
click at [171, 221] on span "€ 242,76" at bounding box center [184, 223] width 27 height 7
click at [151, 247] on div "21 augustus 2025 - € 169,80" at bounding box center [353, 248] width 482 height 9
click at [134, 294] on div "26 augustus 2025 - € 529,93" at bounding box center [353, 298] width 482 height 9
click at [151, 315] on div "251476063 - BMN Bouwmaterialen" at bounding box center [353, 314] width 482 height 9
click at [171, 270] on span "€ 207,22" at bounding box center [184, 273] width 27 height 7
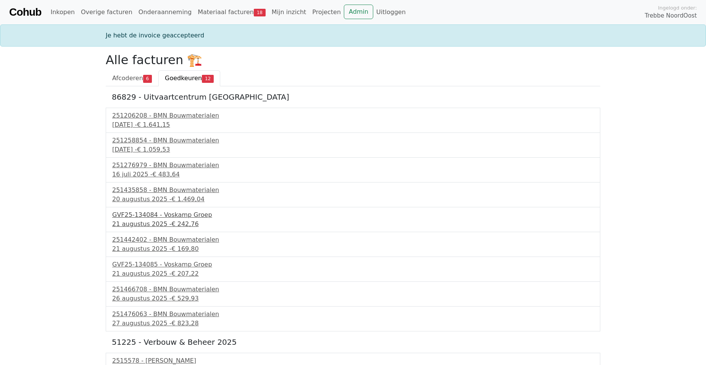
click at [158, 217] on div "GVF25-134084 - Voskamp Groep" at bounding box center [353, 214] width 482 height 9
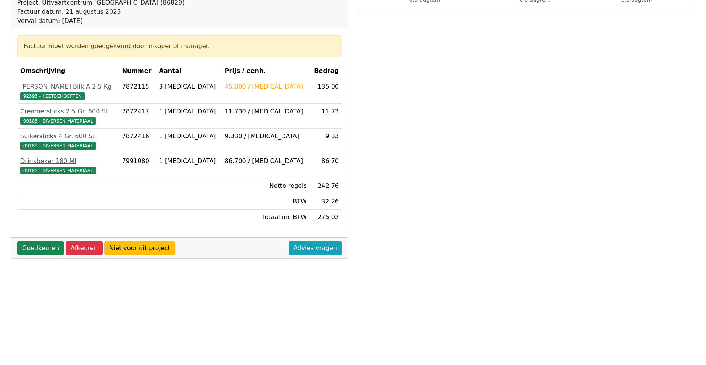
scroll to position [115, 0]
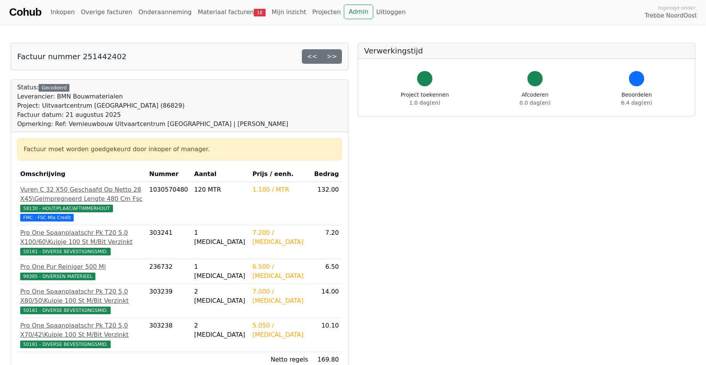
scroll to position [76, 0]
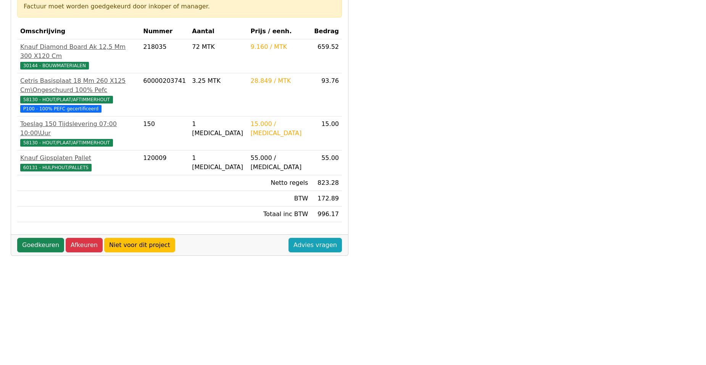
scroll to position [153, 0]
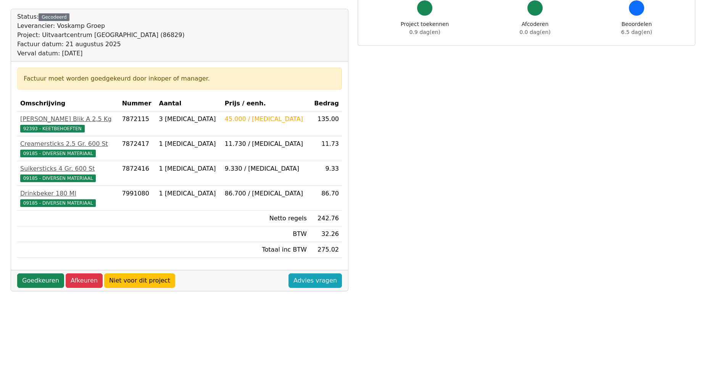
scroll to position [76, 0]
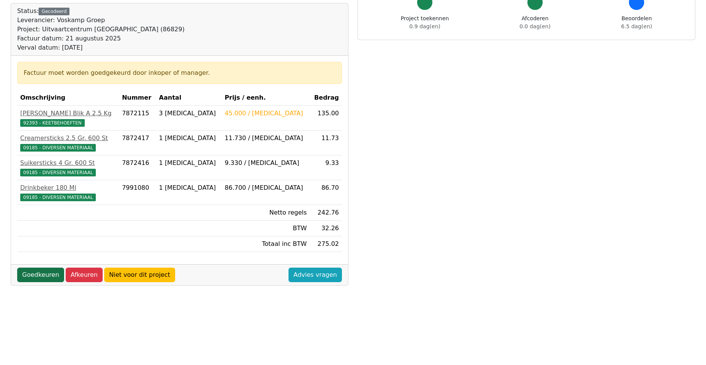
click at [41, 274] on link "Goedkeuren" at bounding box center [40, 275] width 47 height 15
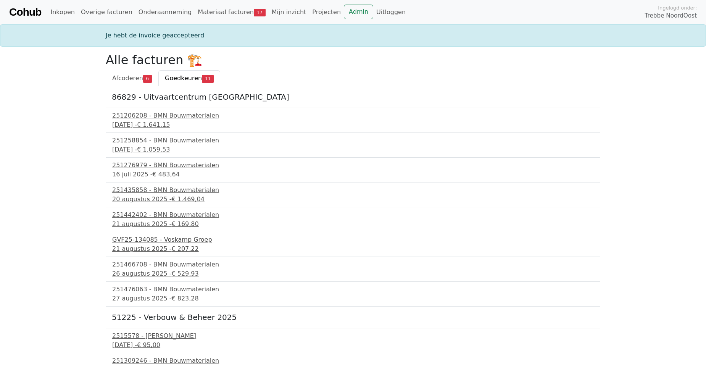
click at [165, 243] on div "GVF25-134085 - Voskamp Groep" at bounding box center [353, 239] width 482 height 9
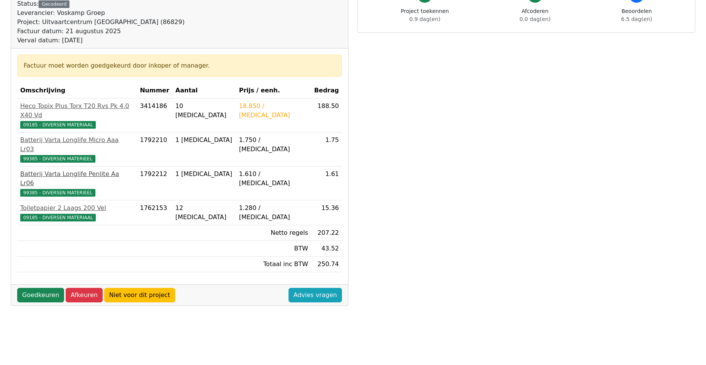
scroll to position [115, 0]
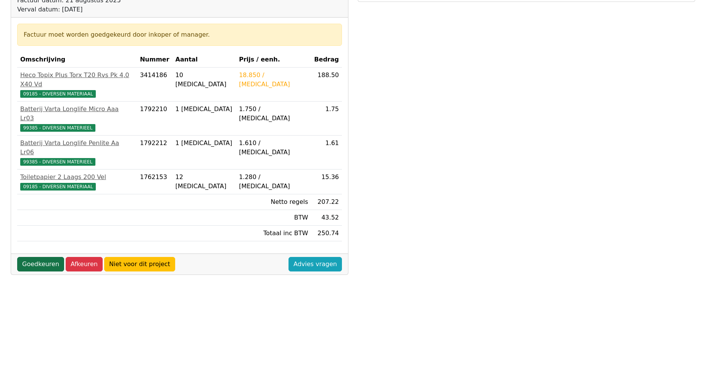
click at [34, 257] on link "Goedkeuren" at bounding box center [40, 264] width 47 height 15
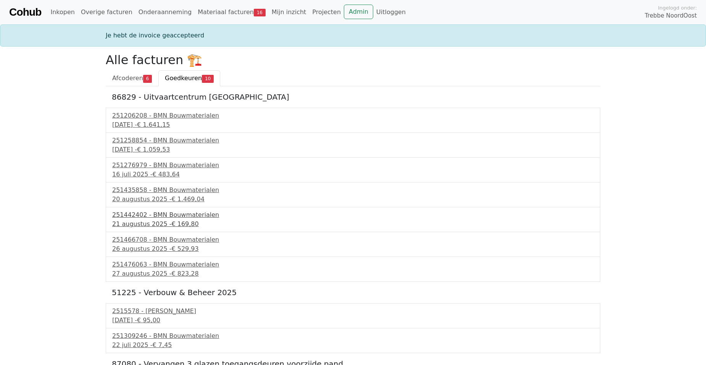
click at [142, 218] on div "251442402 - BMN Bouwmaterialen" at bounding box center [353, 214] width 482 height 9
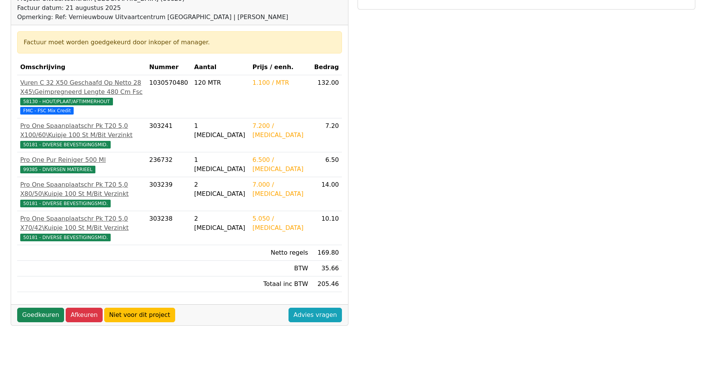
scroll to position [115, 0]
